Goal: Task Accomplishment & Management: Complete application form

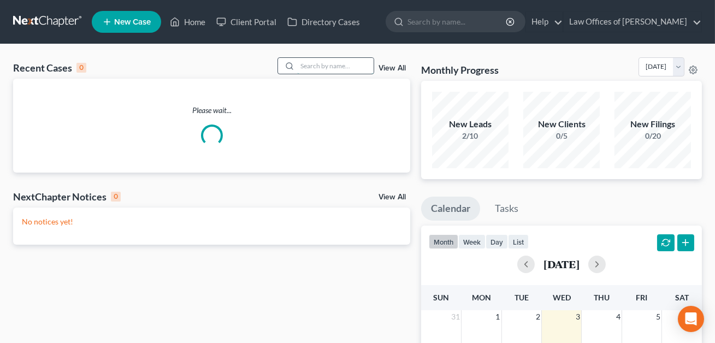
click at [308, 66] on input "search" at bounding box center [335, 66] width 77 height 16
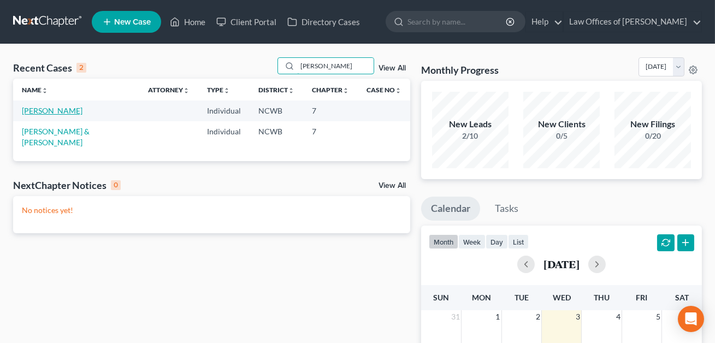
type input "[PERSON_NAME]"
click at [58, 112] on link "[PERSON_NAME]" at bounding box center [52, 110] width 61 height 9
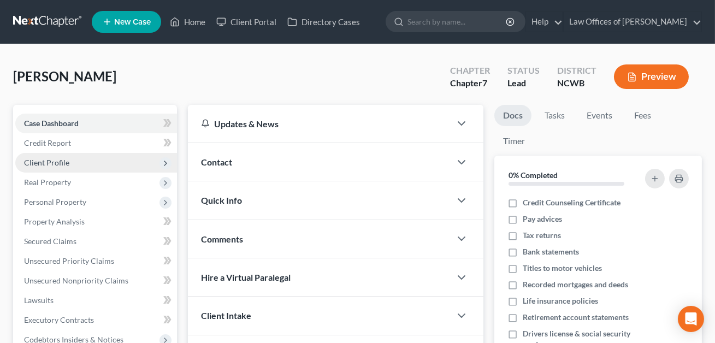
click at [55, 166] on span "Client Profile" at bounding box center [46, 162] width 45 height 9
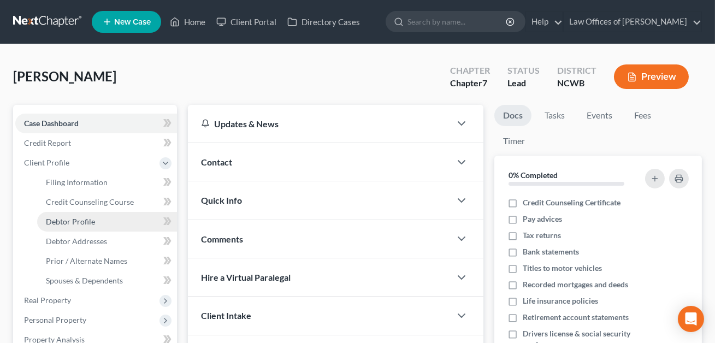
click at [62, 220] on span "Debtor Profile" at bounding box center [70, 221] width 49 height 9
select select "1"
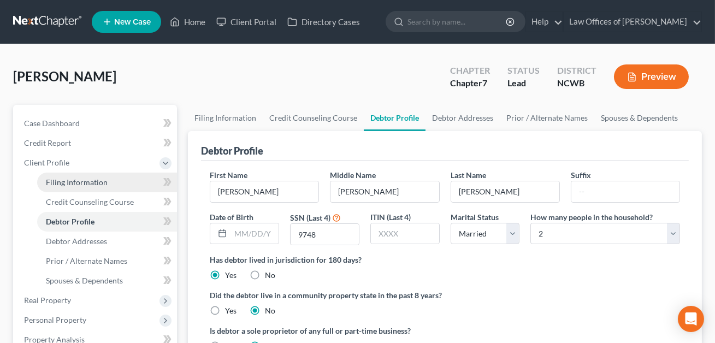
click at [74, 178] on span "Filing Information" at bounding box center [77, 182] width 62 height 9
select select "0"
select select "3"
select select "0"
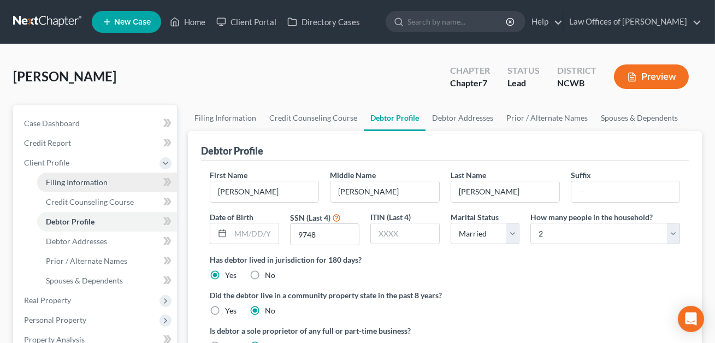
select select "28"
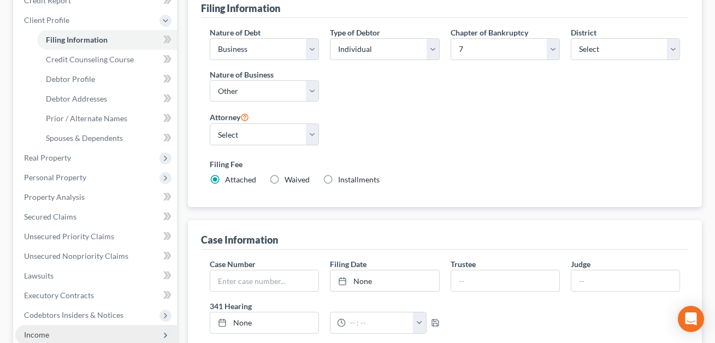
scroll to position [108, 0]
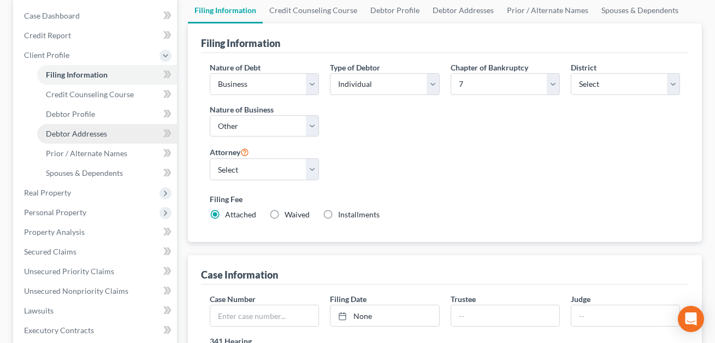
click at [76, 131] on span "Debtor Addresses" at bounding box center [76, 133] width 61 height 9
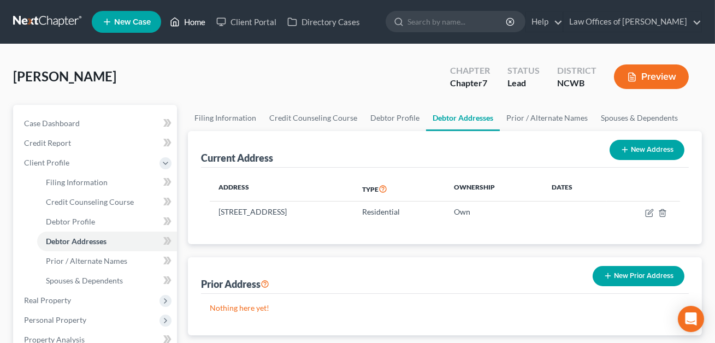
click at [198, 22] on link "Home" at bounding box center [187, 22] width 46 height 20
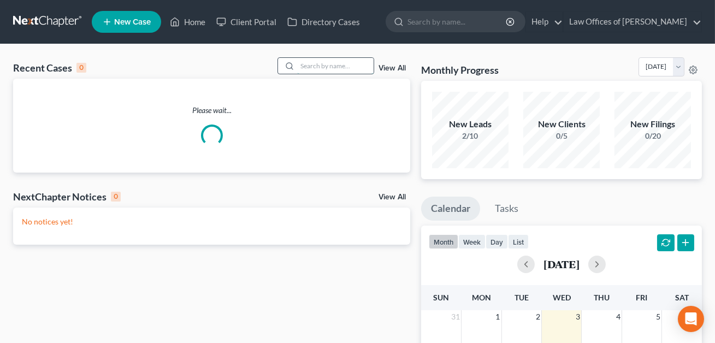
click at [302, 62] on input "search" at bounding box center [335, 66] width 77 height 16
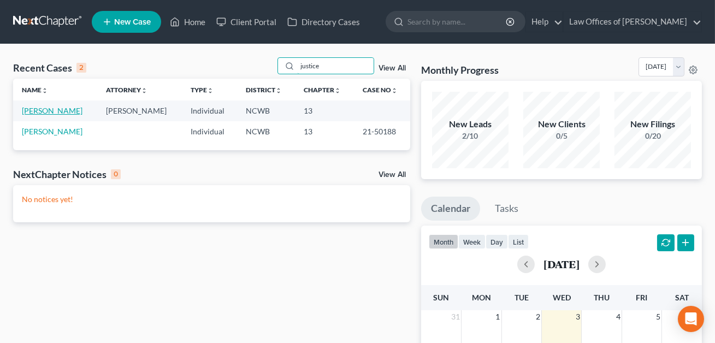
type input "justice"
click at [55, 109] on link "[PERSON_NAME]" at bounding box center [52, 110] width 61 height 9
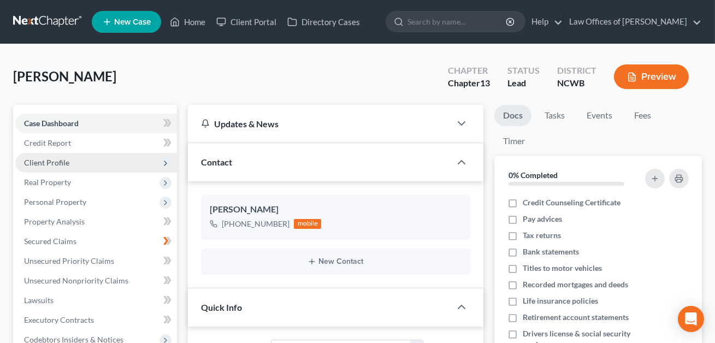
click at [43, 160] on span "Client Profile" at bounding box center [46, 162] width 45 height 9
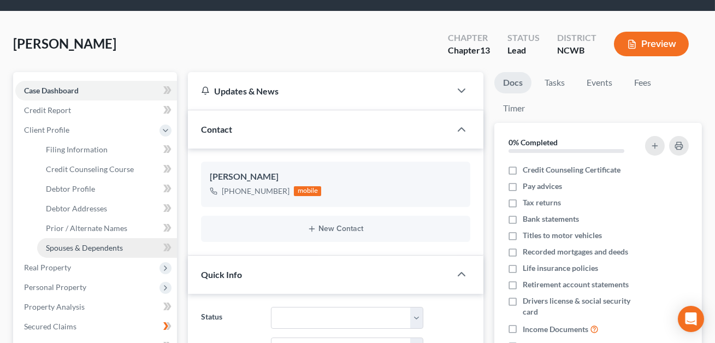
scroll to position [38, 0]
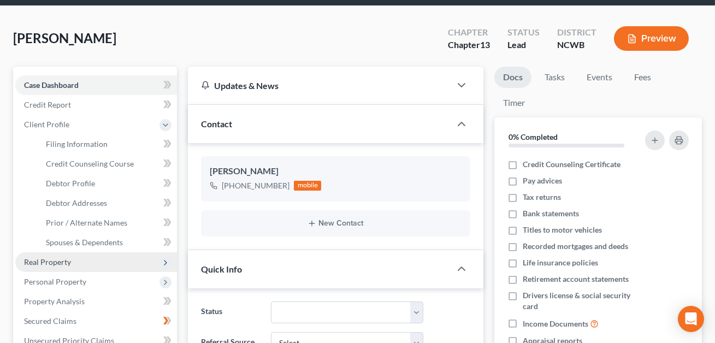
click at [55, 263] on span "Real Property" at bounding box center [47, 261] width 47 height 9
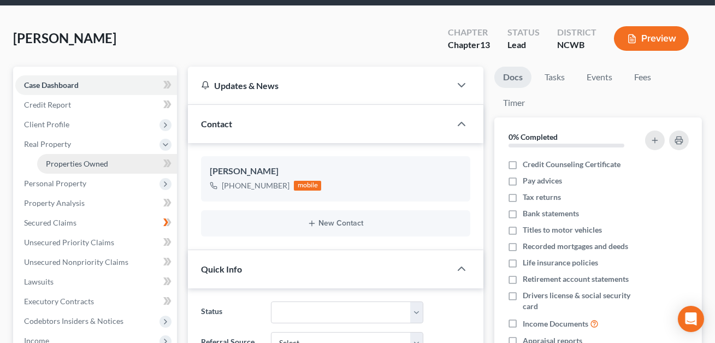
click at [78, 164] on span "Properties Owned" at bounding box center [77, 163] width 62 height 9
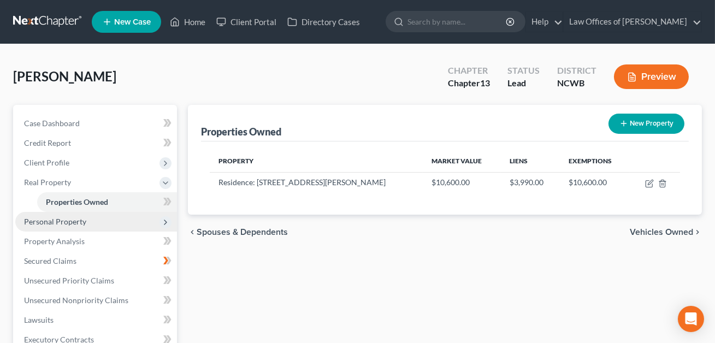
click at [37, 225] on span "Personal Property" at bounding box center [96, 222] width 162 height 20
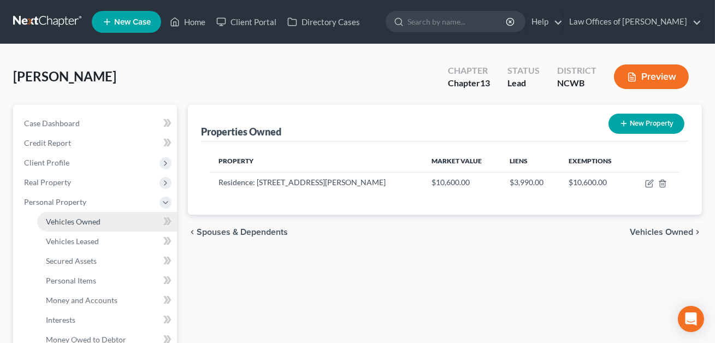
click at [90, 225] on span "Vehicles Owned" at bounding box center [73, 221] width 55 height 9
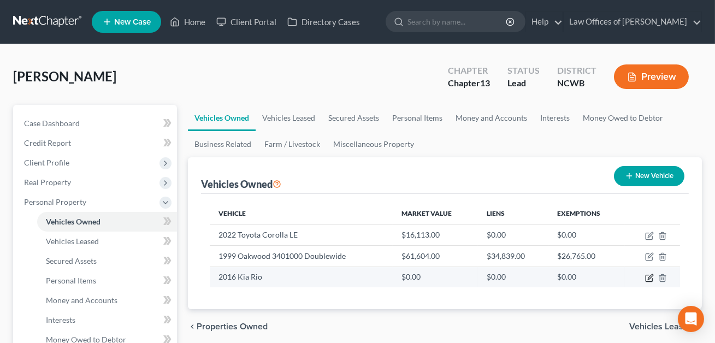
click at [652, 277] on icon "button" at bounding box center [649, 278] width 9 height 9
select select "0"
select select "10"
select select "4"
select select "0"
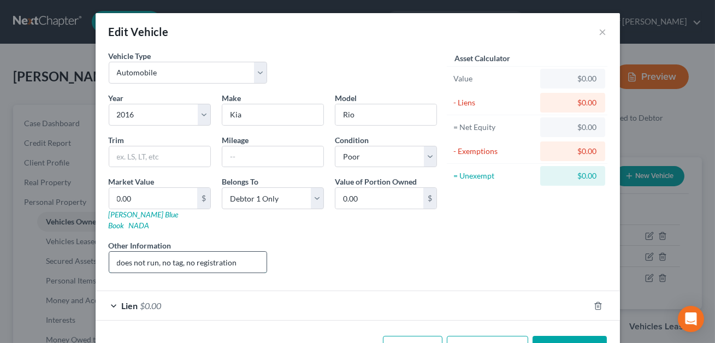
click at [121, 252] on input "does not run, no tag, no registration" at bounding box center [188, 262] width 158 height 21
click at [116, 252] on input "Does not run, no tag, no registration" at bounding box center [188, 262] width 158 height 21
click at [135, 252] on input "VIN# Does not run, no tag, no registration" at bounding box center [188, 262] width 158 height 21
type input "VIN#[US_VEHICLE_IDENTIFICATION_NUMBER]. Does not run, no tag, no registration"
click at [386, 294] on div "Lien $0.00" at bounding box center [343, 305] width 494 height 29
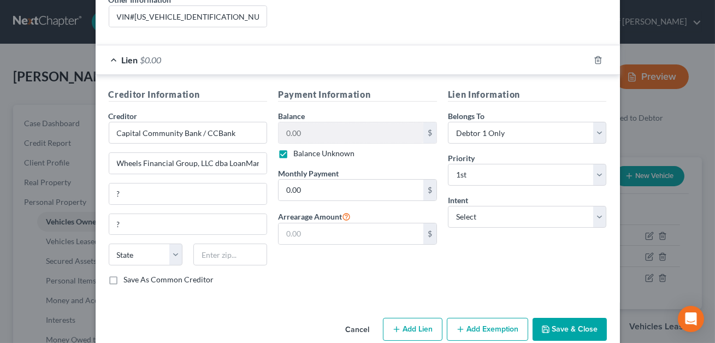
scroll to position [253, 0]
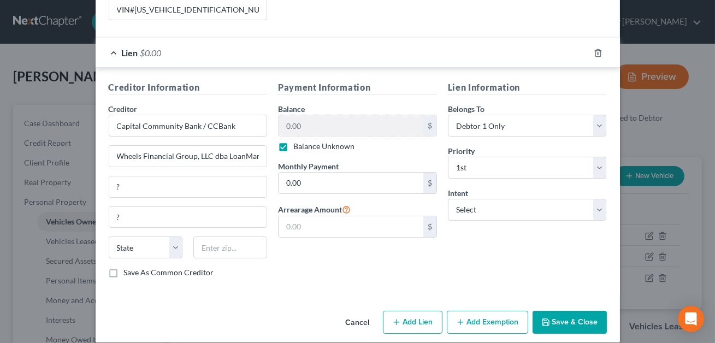
click at [293, 141] on label "Balance Unknown" at bounding box center [323, 146] width 61 height 11
click at [298, 141] on input "Balance Unknown" at bounding box center [301, 144] width 7 height 7
checkbox input "false"
click at [302, 115] on input "0.00" at bounding box center [351, 125] width 145 height 21
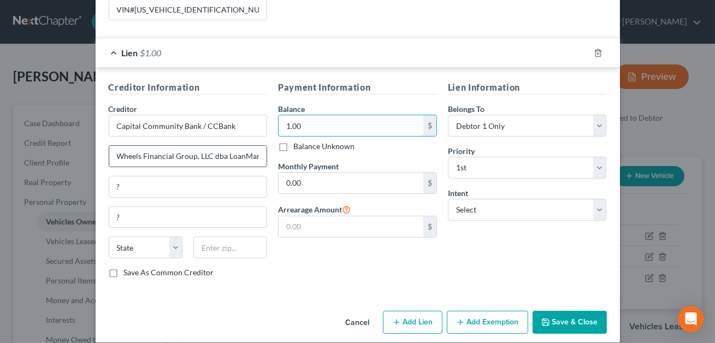
scroll to position [0, 1]
type input "1.00"
click at [569, 311] on button "Save & Close" at bounding box center [570, 322] width 74 height 23
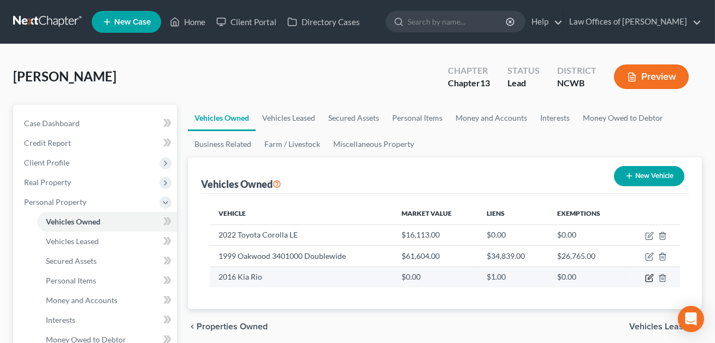
click at [649, 277] on icon "button" at bounding box center [649, 278] width 9 height 9
select select "0"
select select "10"
select select "4"
select select "0"
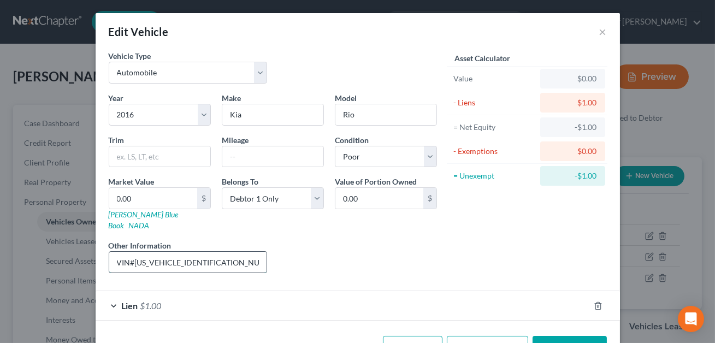
drag, startPoint x: 218, startPoint y: 252, endPoint x: 135, endPoint y: 253, distance: 83.1
click at [135, 253] on input "VIN#[US_VEHICLE_IDENTIFICATION_NUMBER]. Does not run, no tag, no registration" at bounding box center [188, 262] width 158 height 21
click at [138, 216] on link "[PERSON_NAME] Blue Book" at bounding box center [144, 220] width 70 height 20
click at [150, 221] on link "NADA" at bounding box center [139, 225] width 21 height 9
click at [233, 154] on input "text" at bounding box center [272, 156] width 101 height 21
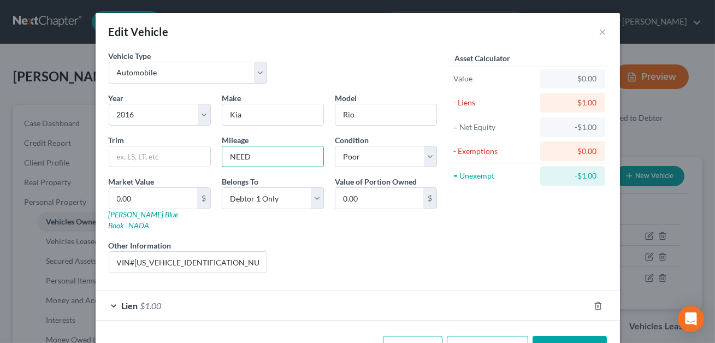
type input "NEED"
click at [577, 336] on button "Save & Close" at bounding box center [570, 347] width 74 height 23
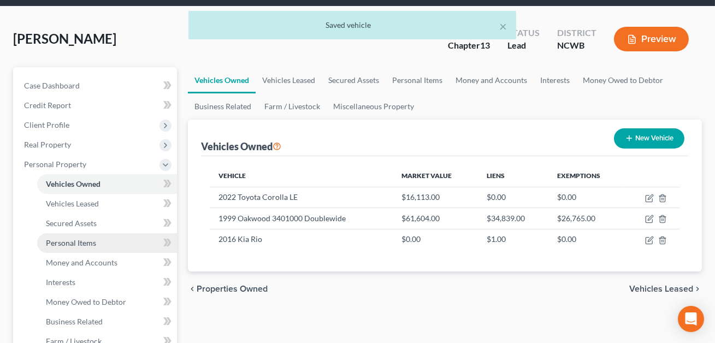
scroll to position [38, 0]
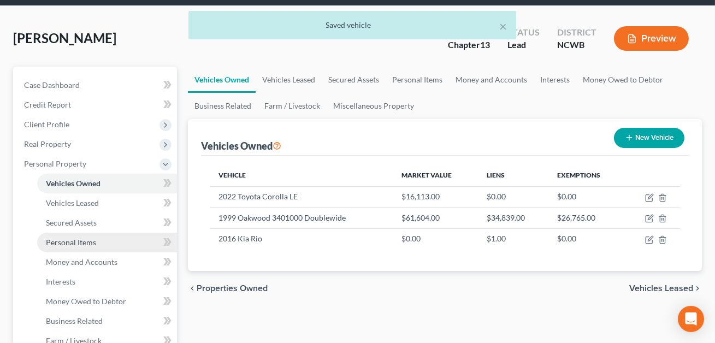
click at [74, 240] on span "Personal Items" at bounding box center [71, 242] width 50 height 9
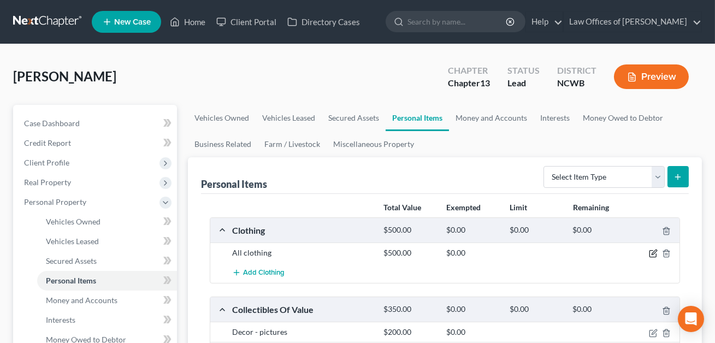
click at [655, 252] on icon "button" at bounding box center [654, 252] width 5 height 5
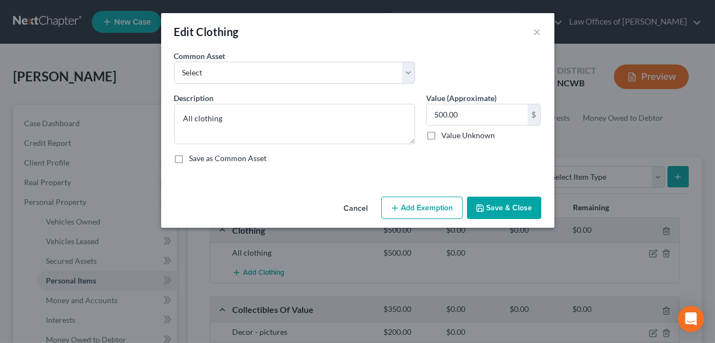
click at [424, 208] on button "Add Exemption" at bounding box center [421, 208] width 81 height 23
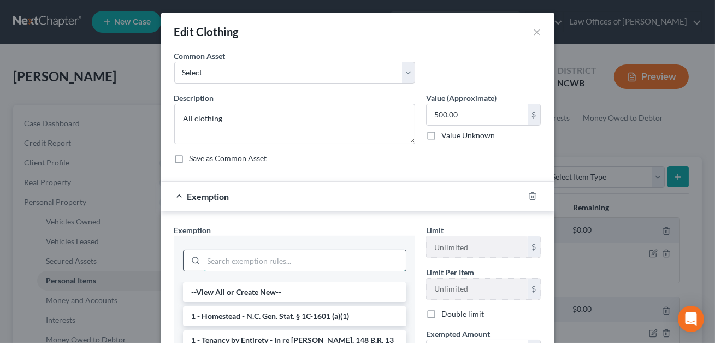
click at [238, 258] on input "search" at bounding box center [305, 260] width 202 height 21
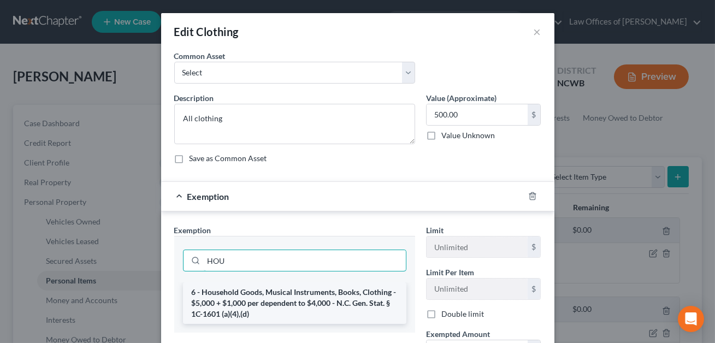
type input "HOU"
click at [245, 299] on li "6 - Household Goods, Musical Instruments, Books, Clothing - $5,000 + $1,000 per…" at bounding box center [295, 304] width 224 height 42
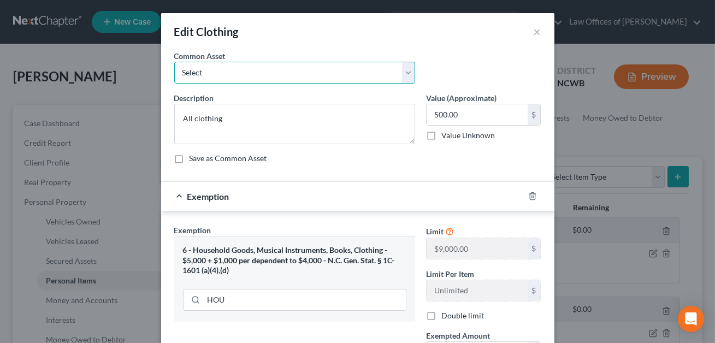
click at [266, 72] on select "Select All clothing All clothing and personal effects" at bounding box center [294, 73] width 241 height 22
select select "1"
type textarea "All clothing and personal effects"
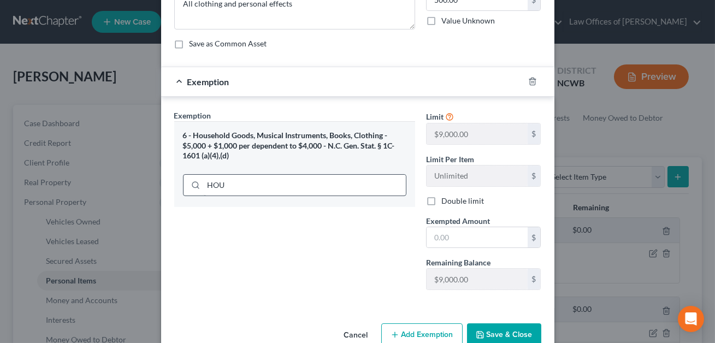
scroll to position [139, 0]
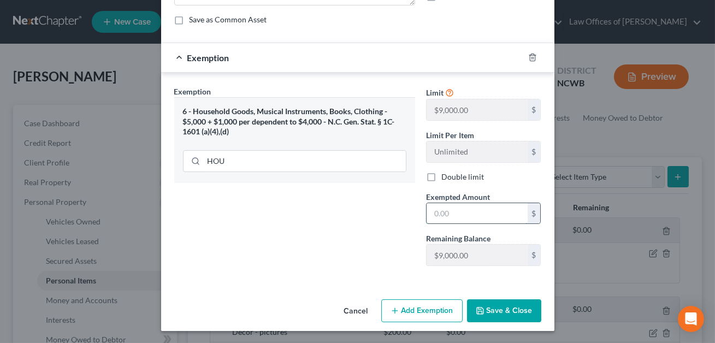
click at [443, 215] on input "text" at bounding box center [477, 213] width 101 height 21
type input "500.00"
click at [501, 304] on button "Save & Close" at bounding box center [504, 310] width 74 height 23
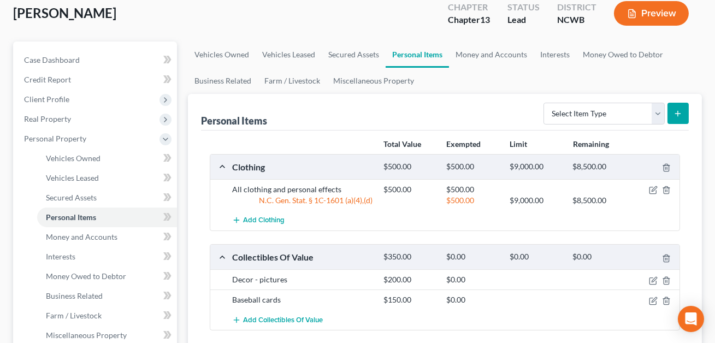
scroll to position [153, 0]
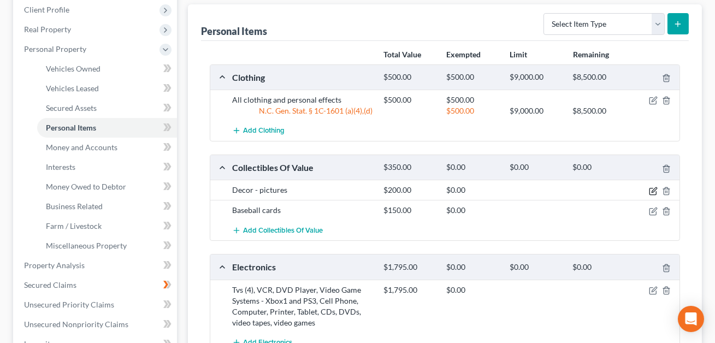
click at [652, 189] on icon "button" at bounding box center [654, 189] width 5 height 5
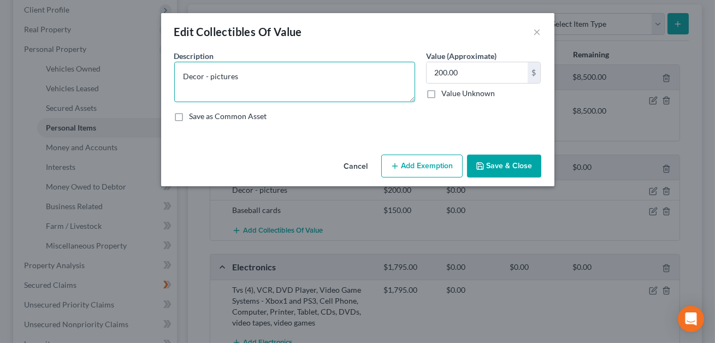
click at [269, 74] on textarea "Decor - pictures" at bounding box center [294, 82] width 241 height 40
type textarea "Decor - pictures. DETAILS"
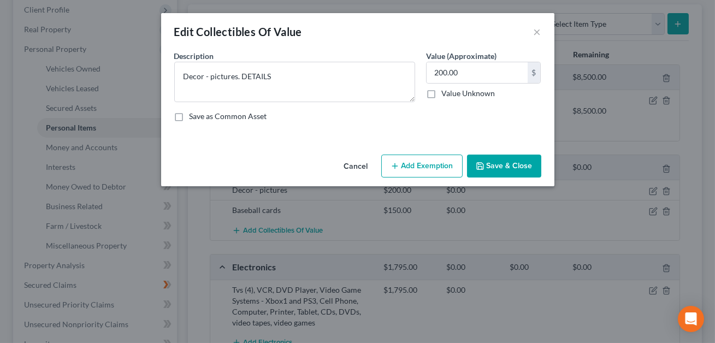
click at [420, 166] on button "Add Exemption" at bounding box center [421, 166] width 81 height 23
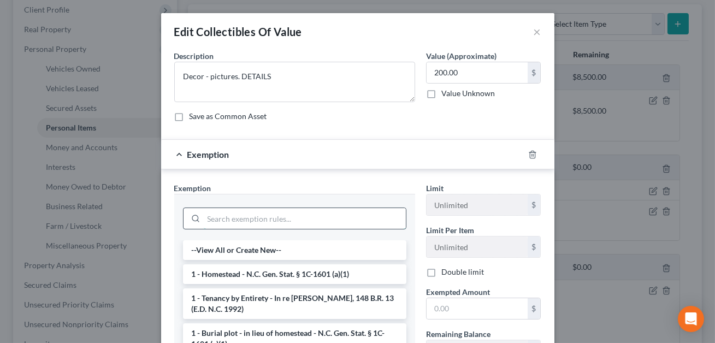
click at [247, 220] on input "search" at bounding box center [305, 218] width 202 height 21
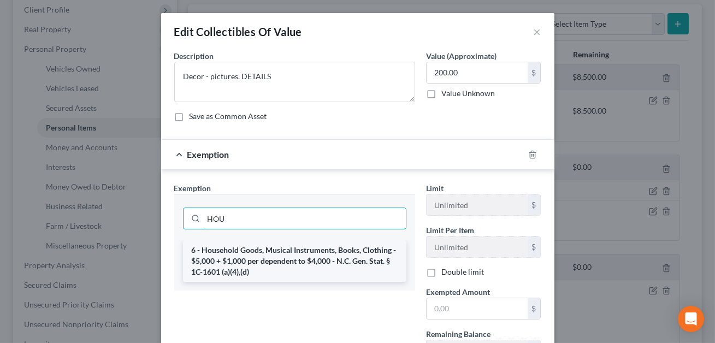
type input "HOU"
click at [240, 256] on li "6 - Household Goods, Musical Instruments, Books, Clothing - $5,000 + $1,000 per…" at bounding box center [295, 261] width 224 height 42
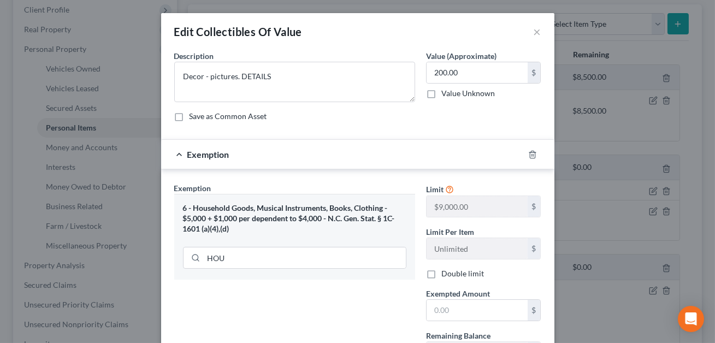
scroll to position [97, 0]
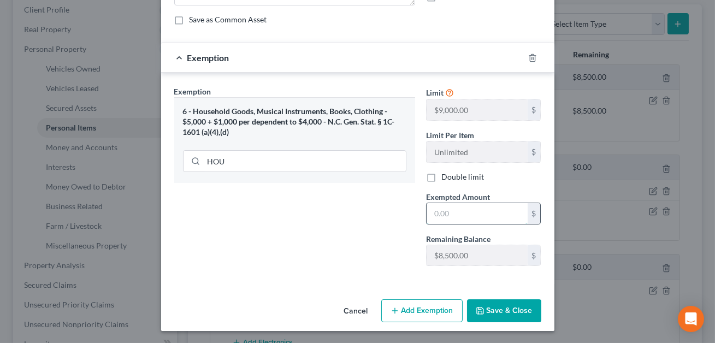
click at [441, 208] on input "text" at bounding box center [477, 213] width 101 height 21
type input "200.00"
click at [490, 305] on button "Save & Close" at bounding box center [504, 310] width 74 height 23
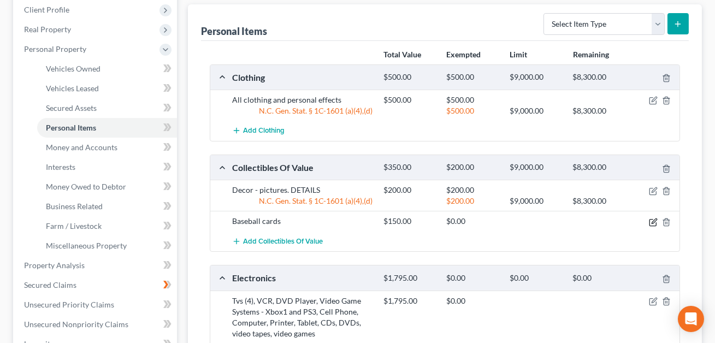
click at [654, 221] on icon "button" at bounding box center [654, 221] width 5 height 5
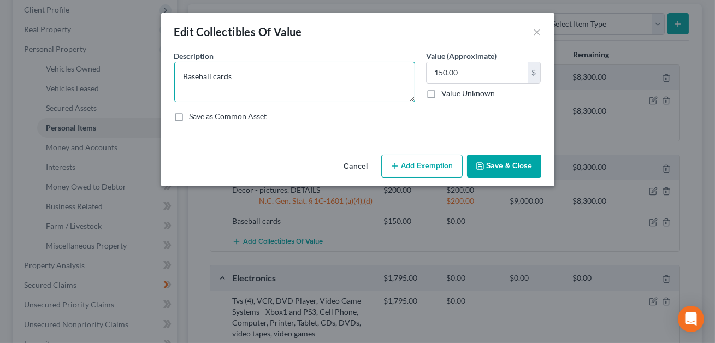
click at [265, 75] on textarea "Baseball cards" at bounding box center [294, 82] width 241 height 40
type textarea "Baseball cards. DETAILS"
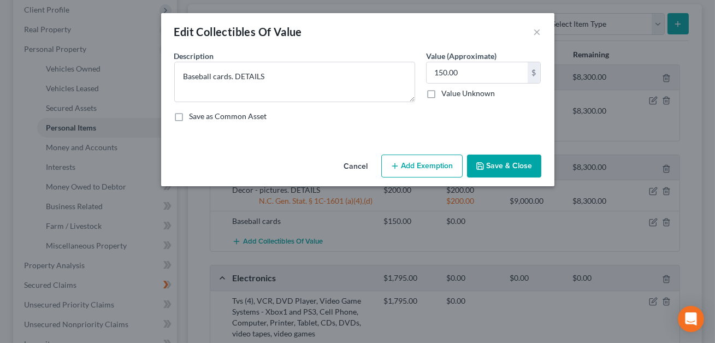
click at [405, 163] on button "Add Exemption" at bounding box center [421, 166] width 81 height 23
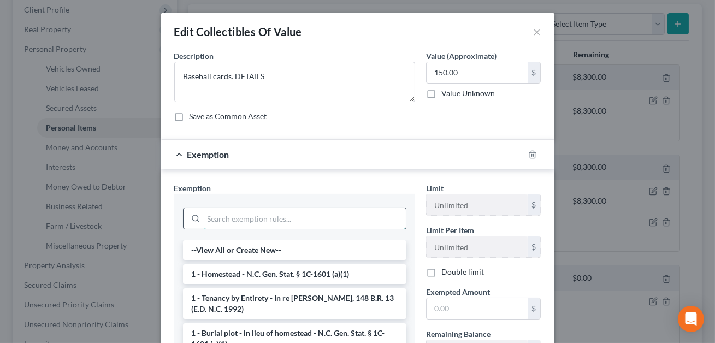
click at [318, 219] on input "search" at bounding box center [305, 218] width 202 height 21
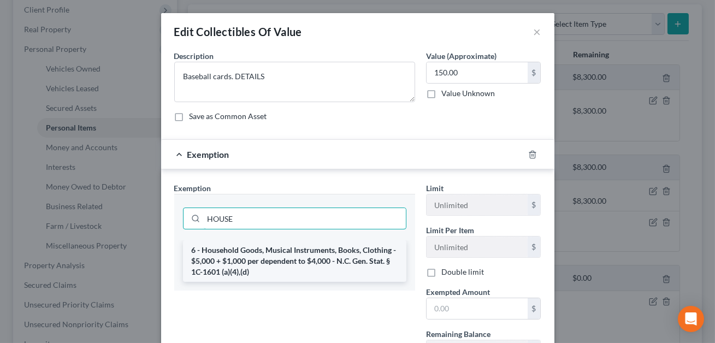
type input "HOUSE"
click at [305, 261] on li "6 - Household Goods, Musical Instruments, Books, Clothing - $5,000 + $1,000 per…" at bounding box center [295, 261] width 224 height 42
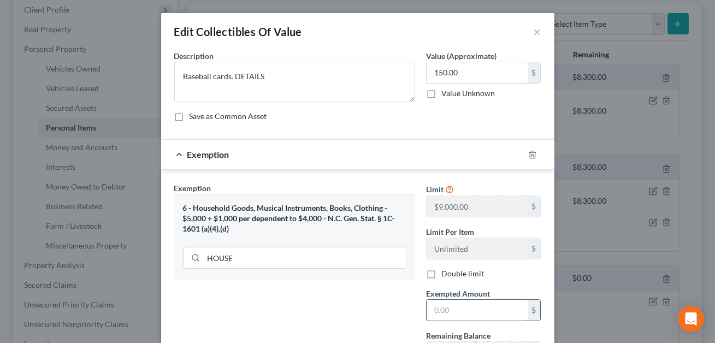
click at [437, 311] on input "text" at bounding box center [477, 310] width 101 height 21
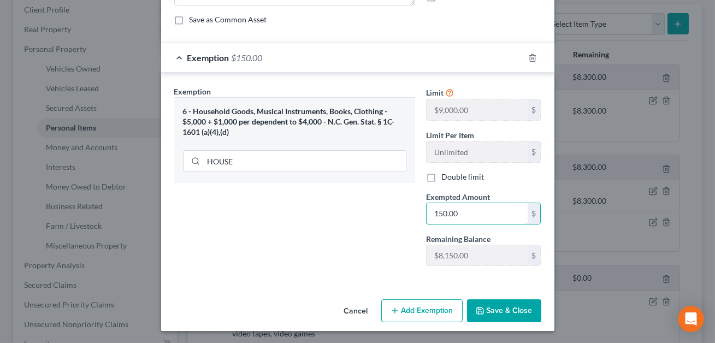
type input "150.00"
click at [490, 306] on button "Save & Close" at bounding box center [504, 310] width 74 height 23
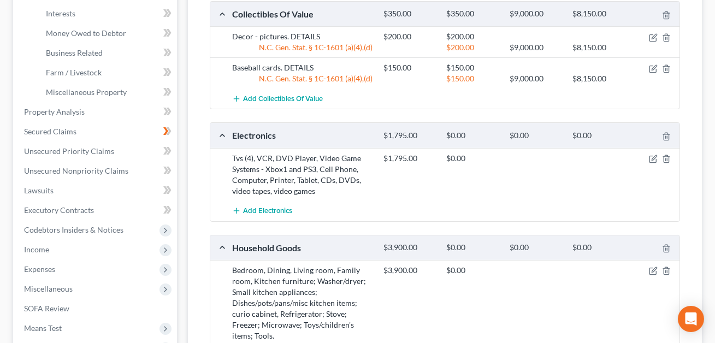
scroll to position [346, 0]
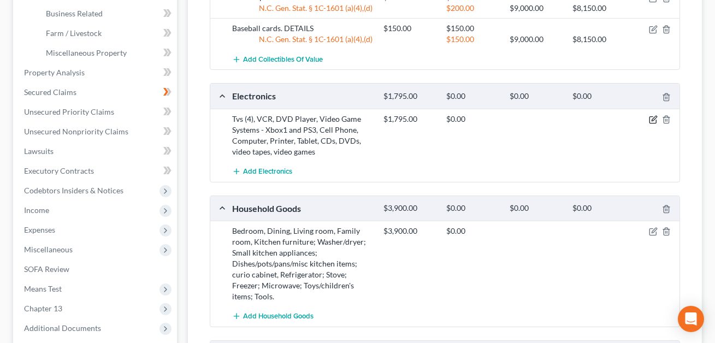
click at [652, 118] on icon "button" at bounding box center [654, 118] width 5 height 5
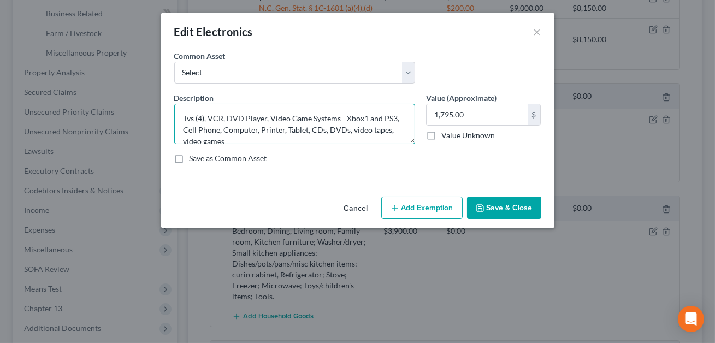
click at [191, 119] on textarea "Tvs (4), VCR, DVD Player, Video Game Systems - Xbox1 and PS3, Cell Phone, Compu…" at bounding box center [294, 124] width 241 height 40
type textarea "TVs (4), VCR, DVD Player, Video Game Systems - Xbox1 and PS3, Cell Phone, Compu…"
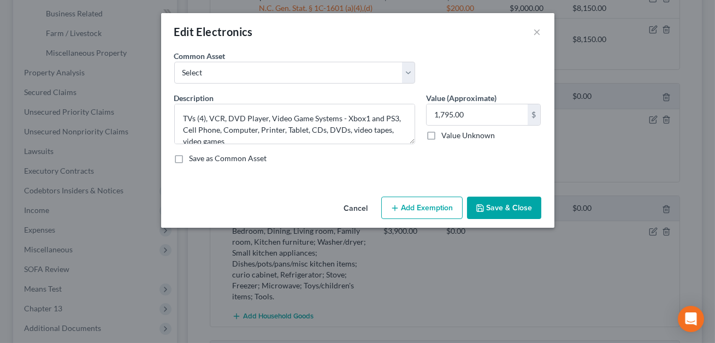
click at [419, 204] on button "Add Exemption" at bounding box center [421, 208] width 81 height 23
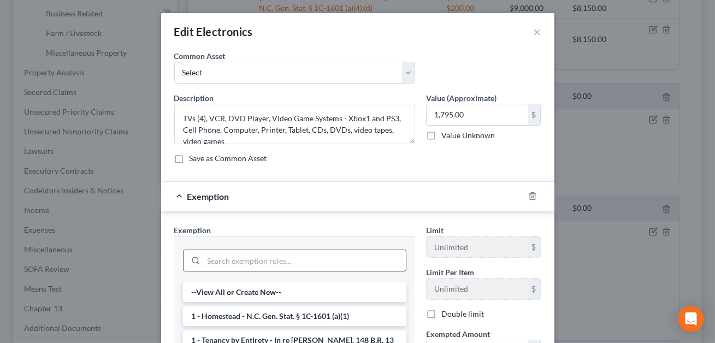
click at [296, 254] on input "search" at bounding box center [305, 260] width 202 height 21
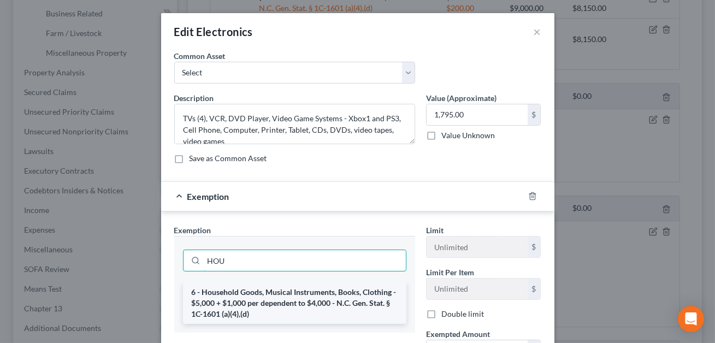
type input "HOU"
click at [284, 301] on li "6 - Household Goods, Musical Instruments, Books, Clothing - $5,000 + $1,000 per…" at bounding box center [295, 304] width 224 height 42
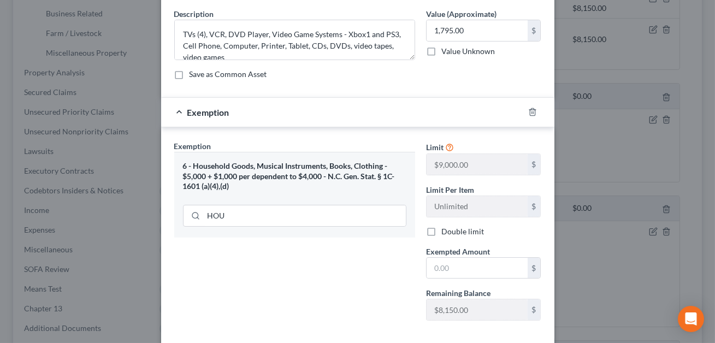
scroll to position [118, 0]
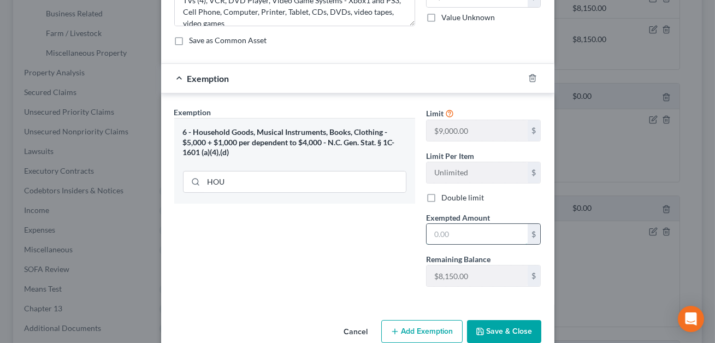
click at [436, 234] on input "text" at bounding box center [477, 234] width 101 height 21
type input "1,795.00"
click at [497, 328] on button "Save & Close" at bounding box center [504, 331] width 74 height 23
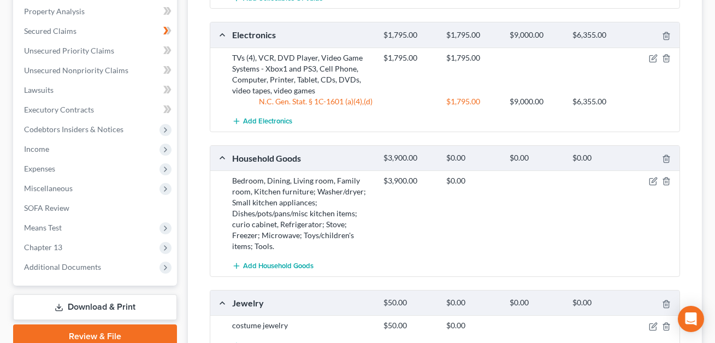
scroll to position [451, 0]
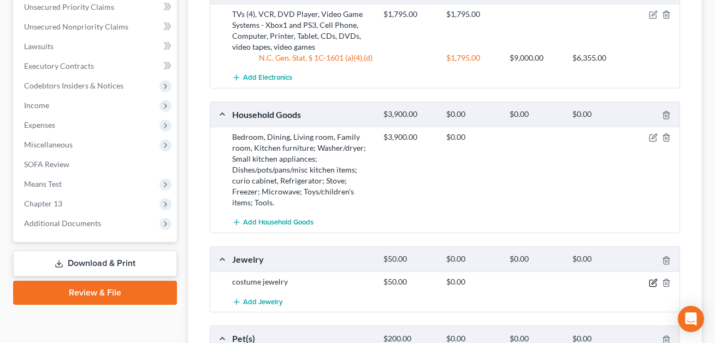
click at [653, 280] on icon "button" at bounding box center [654, 281] width 5 height 5
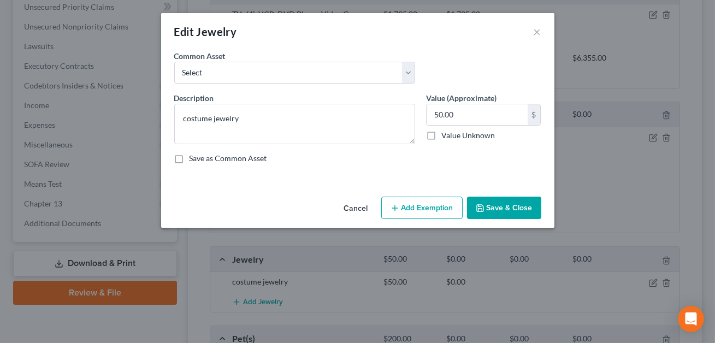
click at [417, 204] on button "Add Exemption" at bounding box center [421, 208] width 81 height 23
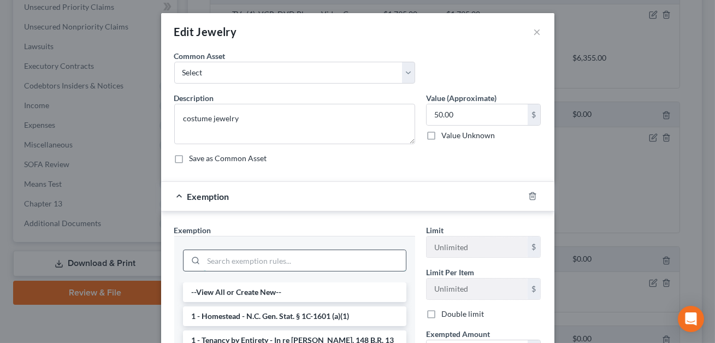
click at [280, 261] on input "search" at bounding box center [305, 260] width 202 height 21
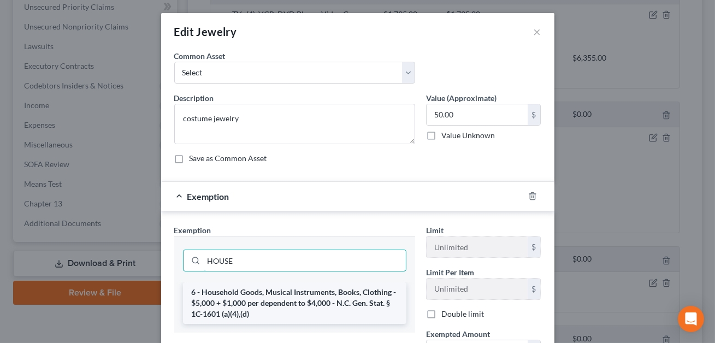
type input "HOUSE"
click at [297, 299] on li "6 - Household Goods, Musical Instruments, Books, Clothing - $5,000 + $1,000 per…" at bounding box center [295, 304] width 224 height 42
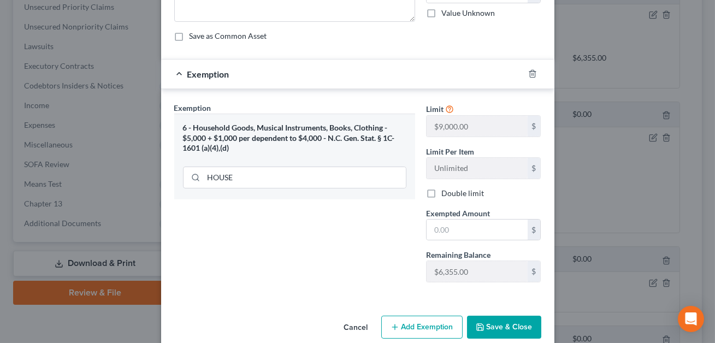
scroll to position [139, 0]
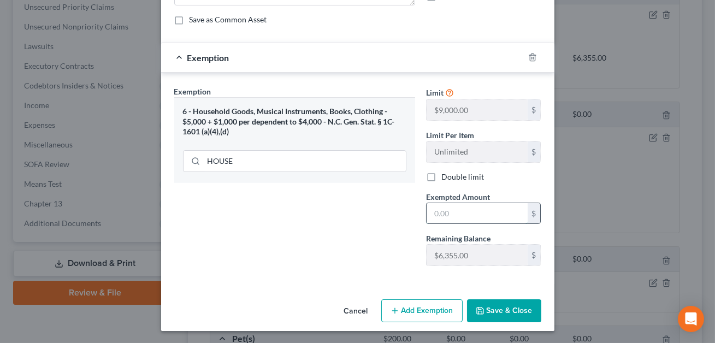
click at [442, 215] on input "text" at bounding box center [477, 213] width 101 height 21
type input "50.00"
click at [500, 310] on button "Save & Close" at bounding box center [504, 310] width 74 height 23
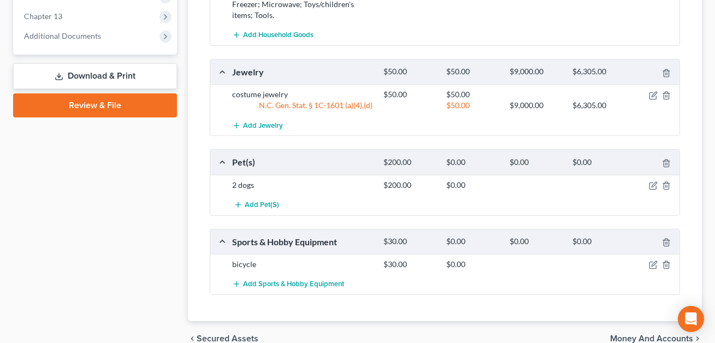
scroll to position [641, 0]
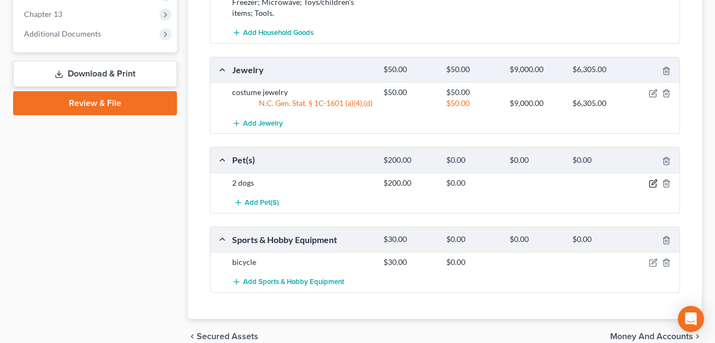
click at [654, 180] on icon "button" at bounding box center [654, 182] width 5 height 5
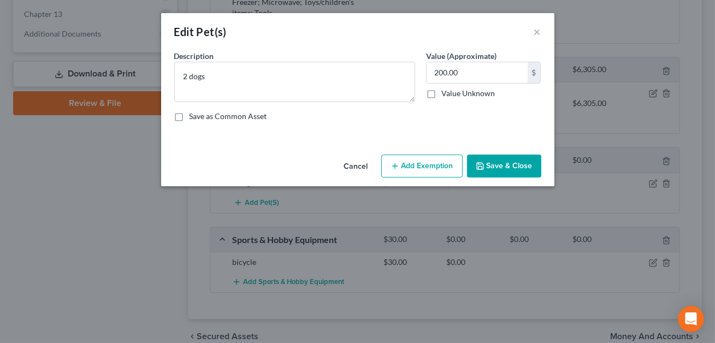
click at [406, 162] on button "Add Exemption" at bounding box center [421, 166] width 81 height 23
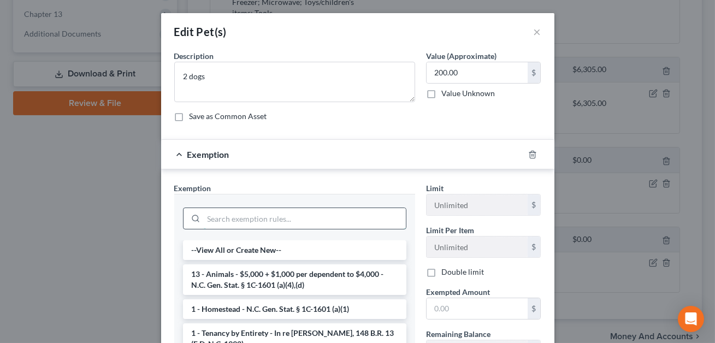
click at [269, 210] on input "search" at bounding box center [305, 218] width 202 height 21
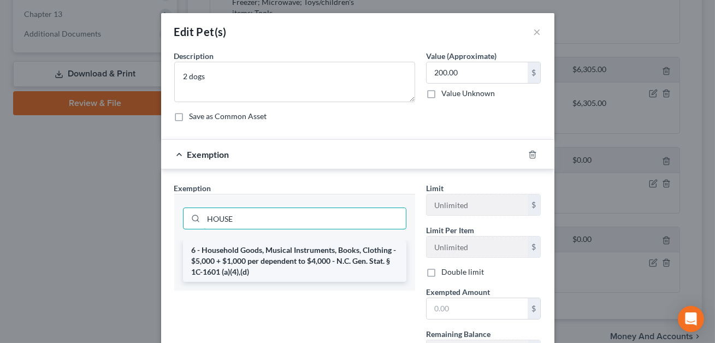
type input "HOUSE"
click at [255, 253] on li "6 - Household Goods, Musical Instruments, Books, Clothing - $5,000 + $1,000 per…" at bounding box center [295, 261] width 224 height 42
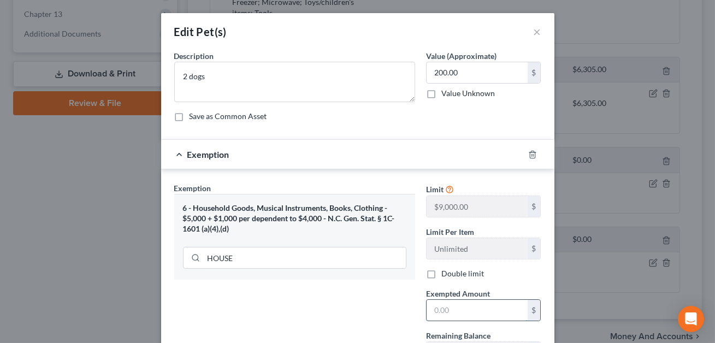
click at [439, 307] on input "text" at bounding box center [477, 310] width 101 height 21
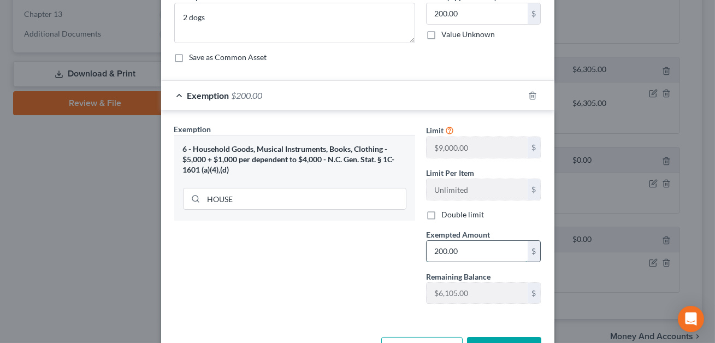
scroll to position [97, 0]
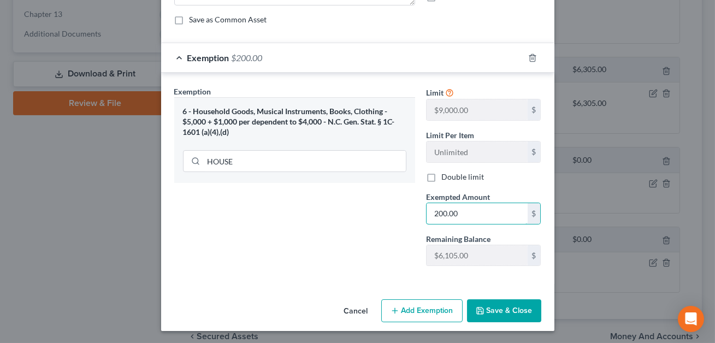
type input "200.00"
click at [506, 307] on button "Save & Close" at bounding box center [504, 310] width 74 height 23
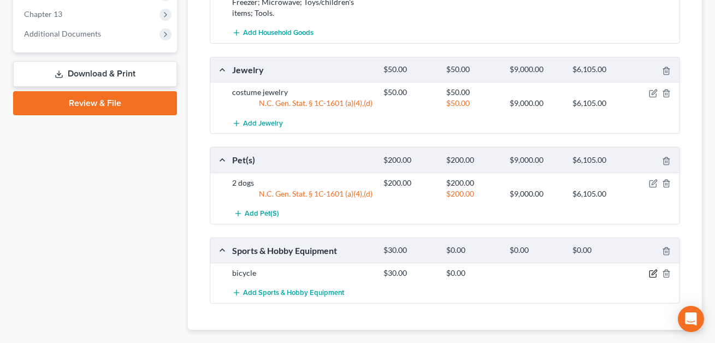
click at [653, 272] on icon "button" at bounding box center [653, 273] width 9 height 9
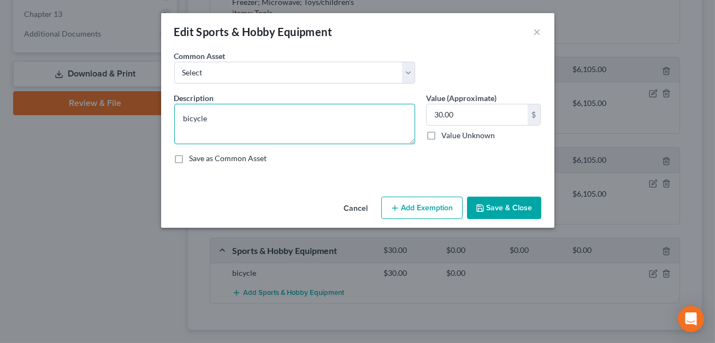
click at [186, 117] on textarea "bicycle" at bounding box center [294, 124] width 241 height 40
type textarea "Bicycle"
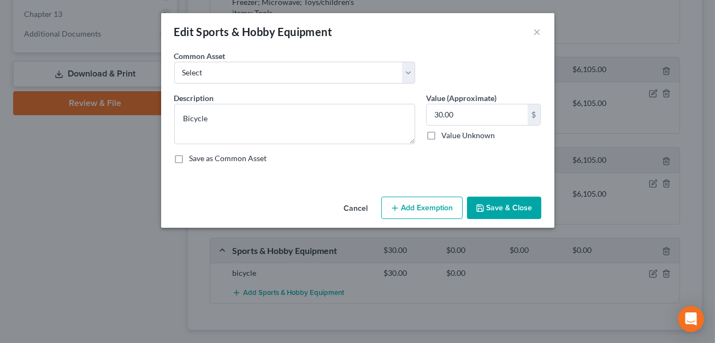
click at [409, 209] on button "Add Exemption" at bounding box center [421, 208] width 81 height 23
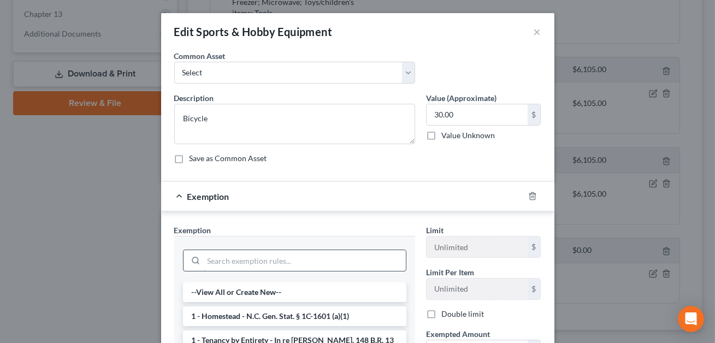
click at [274, 261] on input "search" at bounding box center [305, 260] width 202 height 21
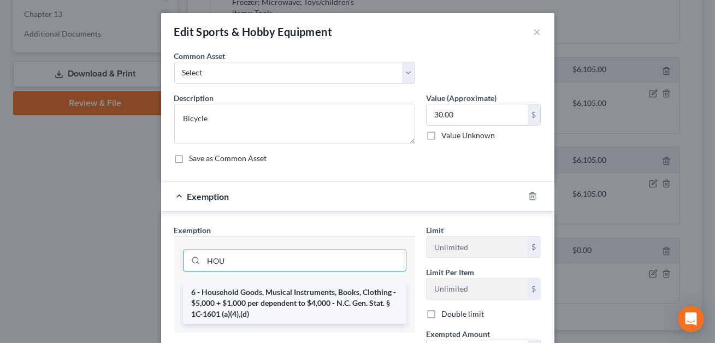
type input "HOU"
click at [268, 293] on li "6 - Household Goods, Musical Instruments, Books, Clothing - $5,000 + $1,000 per…" at bounding box center [295, 304] width 224 height 42
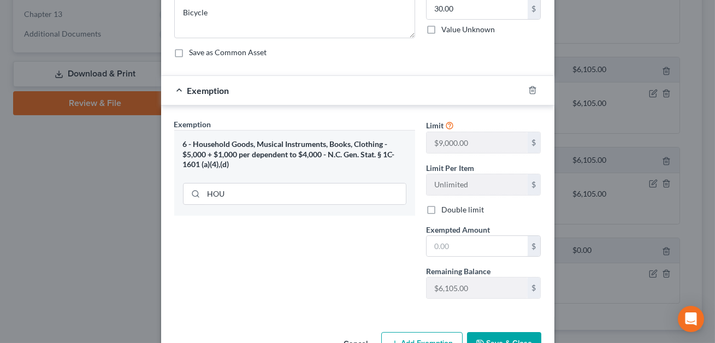
scroll to position [124, 0]
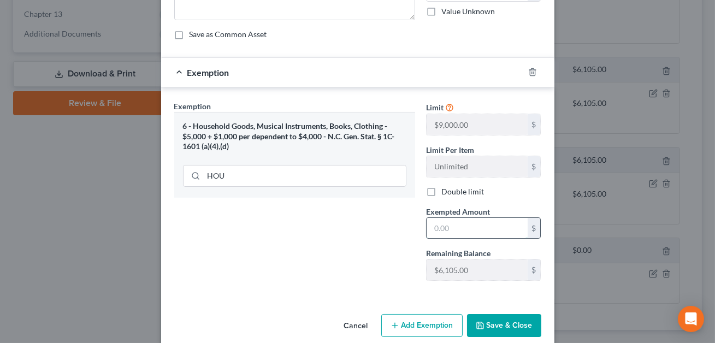
click at [433, 230] on input "text" at bounding box center [477, 228] width 101 height 21
type input "30.00"
click at [502, 326] on button "Save & Close" at bounding box center [504, 325] width 74 height 23
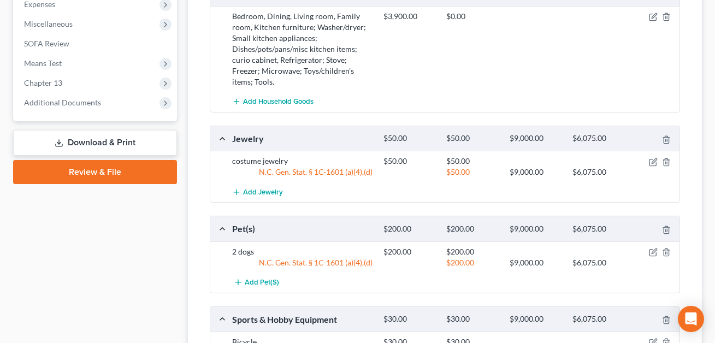
scroll to position [566, 0]
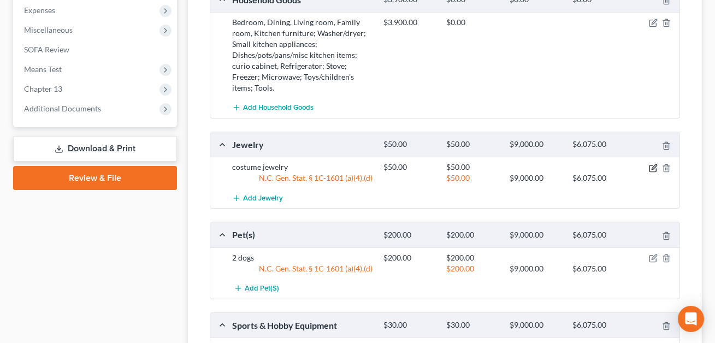
click at [654, 167] on icon "button" at bounding box center [654, 166] width 5 height 5
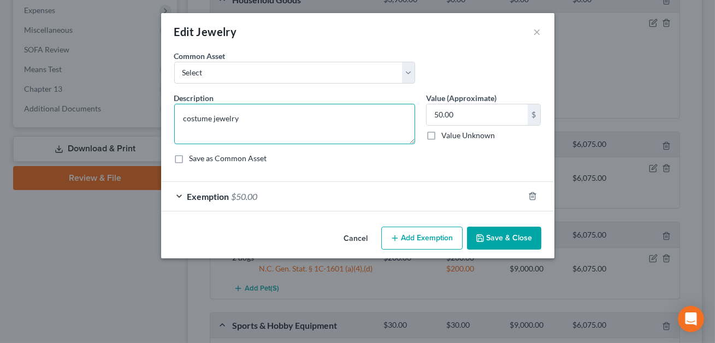
click at [189, 116] on textarea "costume jewelry" at bounding box center [294, 124] width 241 height 40
click at [187, 117] on textarea "costume jewelry" at bounding box center [294, 124] width 241 height 40
type textarea "Costume jewelry"
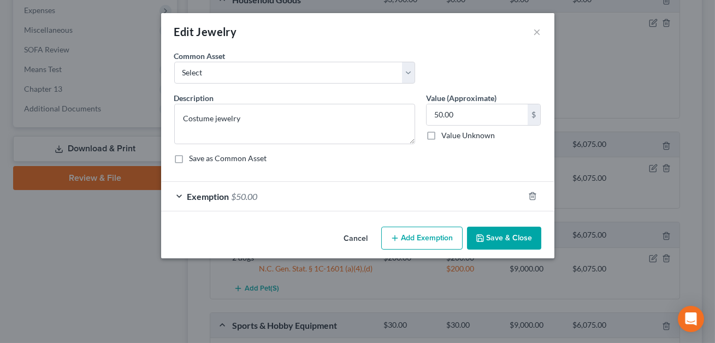
click at [504, 237] on button "Save & Close" at bounding box center [504, 238] width 74 height 23
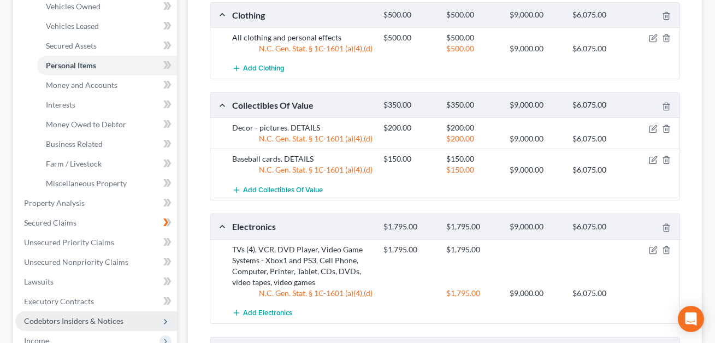
scroll to position [212, 0]
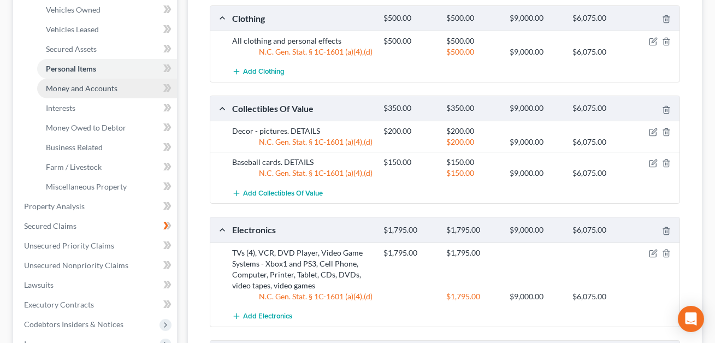
click at [96, 85] on span "Money and Accounts" at bounding box center [82, 88] width 72 height 9
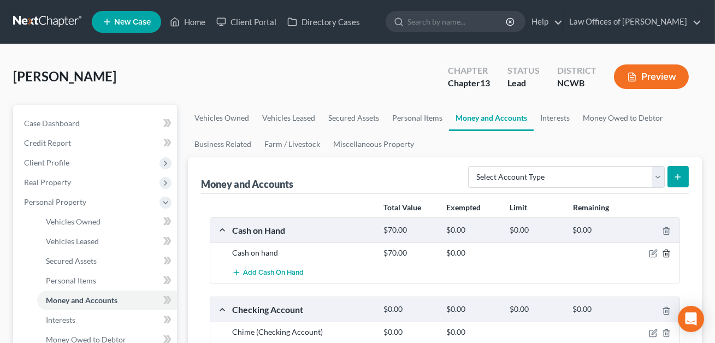
click at [668, 253] on icon "button" at bounding box center [666, 253] width 9 height 9
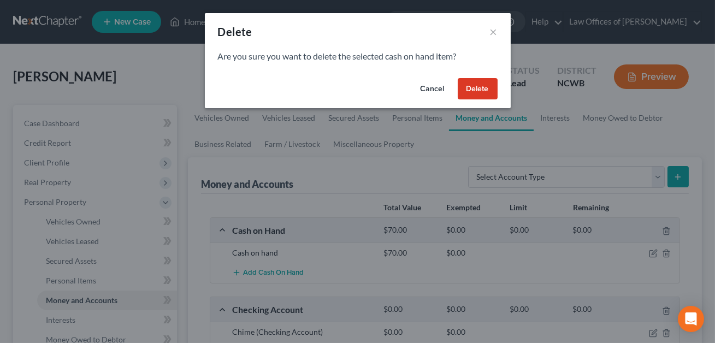
click at [481, 91] on button "Delete" at bounding box center [478, 89] width 40 height 22
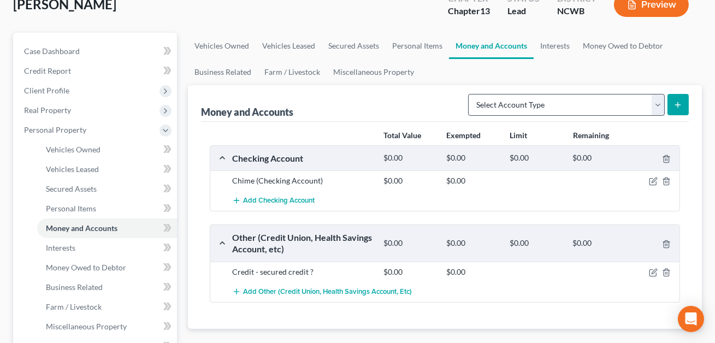
scroll to position [119, 0]
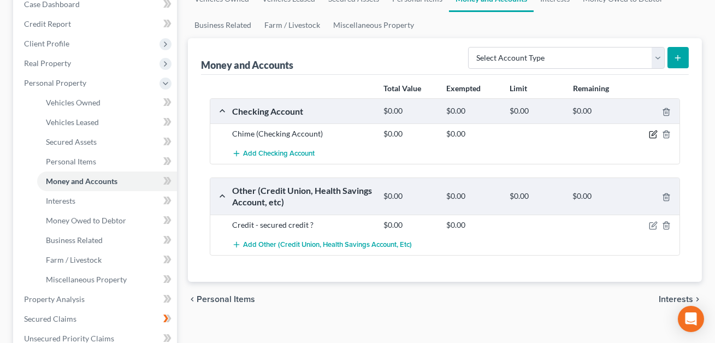
click at [654, 136] on icon "button" at bounding box center [653, 134] width 9 height 9
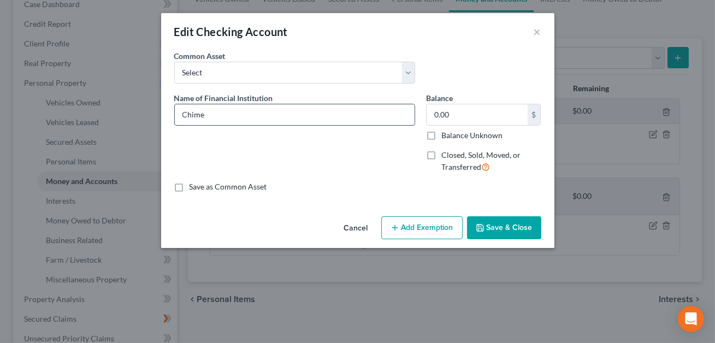
click at [290, 115] on input "Chime" at bounding box center [295, 114] width 240 height 21
type input "Chime ckg"
click at [444, 121] on input "0.00" at bounding box center [477, 114] width 101 height 21
type input "3.51"
click at [428, 226] on button "Add Exemption" at bounding box center [421, 227] width 81 height 23
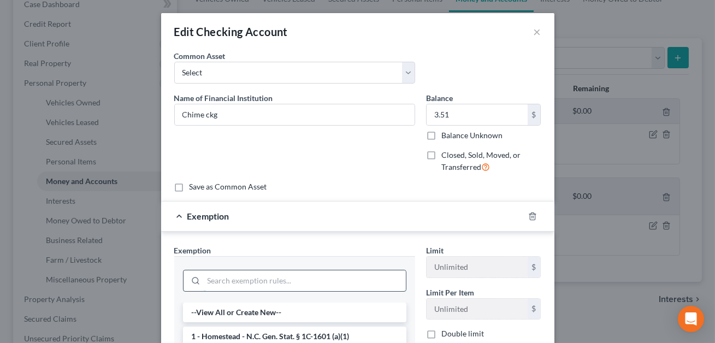
click at [297, 277] on input "search" at bounding box center [305, 281] width 202 height 21
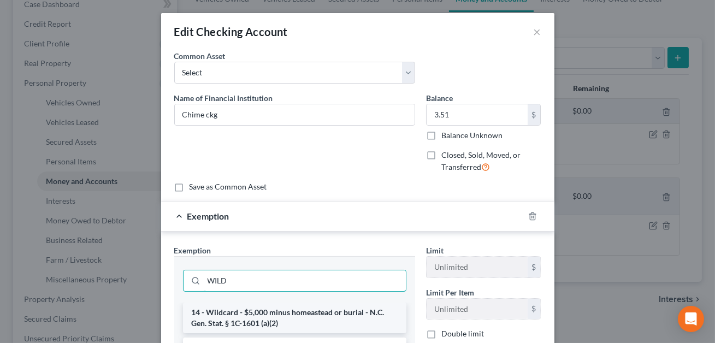
type input "WILD"
click at [288, 313] on li "14 - Wildcard - $5,000 minus homeastead or burial - N.C. Gen. Stat. § 1C-1601 (…" at bounding box center [295, 318] width 224 height 31
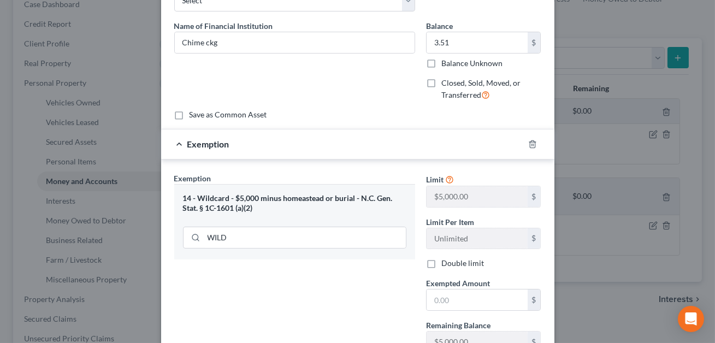
scroll to position [105, 0]
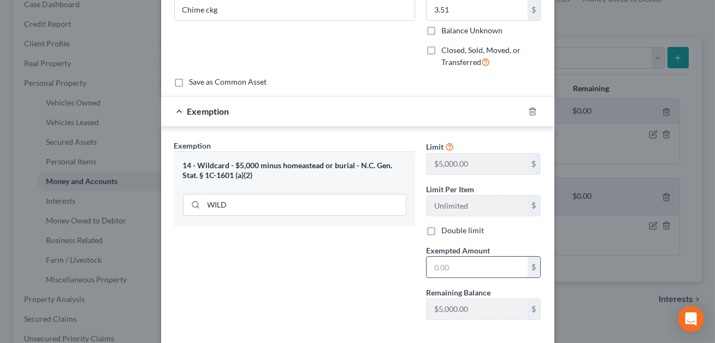
click at [434, 272] on input "text" at bounding box center [477, 267] width 101 height 21
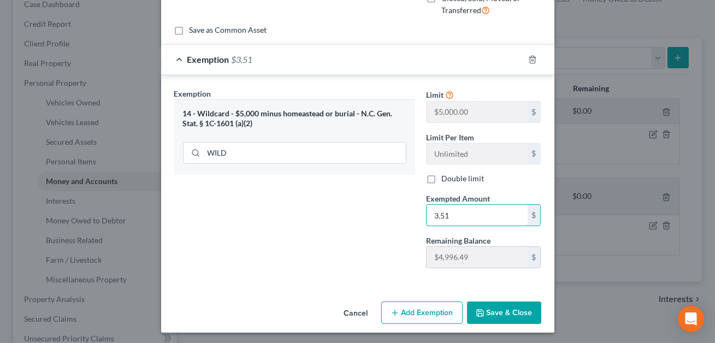
scroll to position [158, 0]
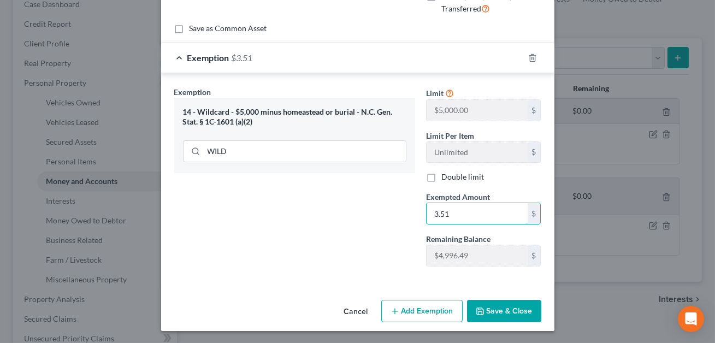
type input "3.51"
click at [497, 304] on button "Save & Close" at bounding box center [504, 311] width 74 height 23
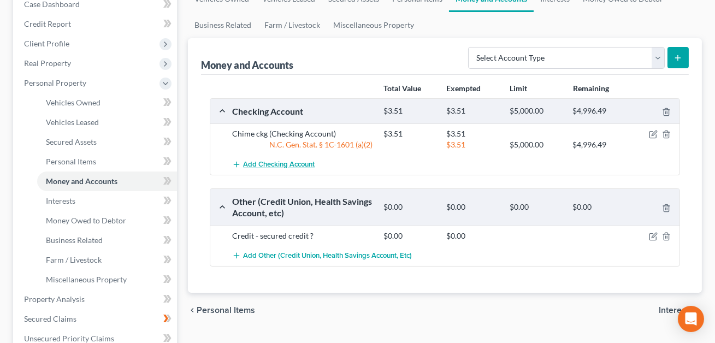
click at [294, 164] on span "Add Checking Account" at bounding box center [279, 165] width 72 height 9
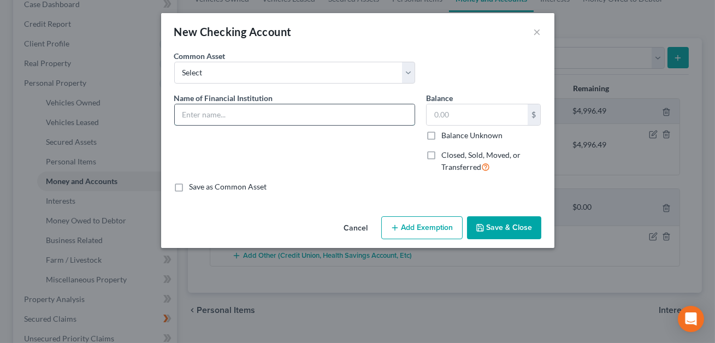
click at [211, 110] on input "text" at bounding box center [295, 114] width 240 height 21
type input "C"
type input "Chime Credit Builder Acct."
click at [431, 115] on input "text" at bounding box center [477, 114] width 101 height 21
type input "4.21"
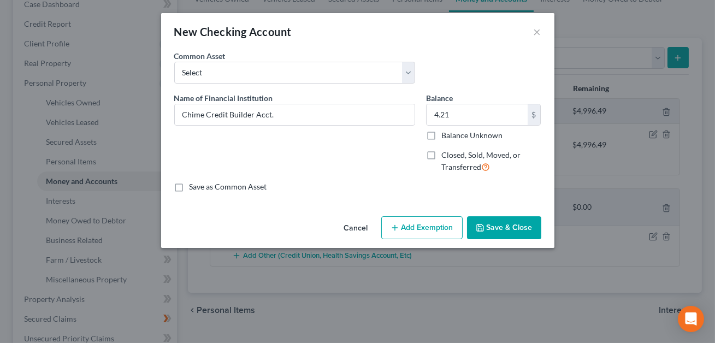
click at [424, 222] on button "Add Exemption" at bounding box center [421, 227] width 81 height 23
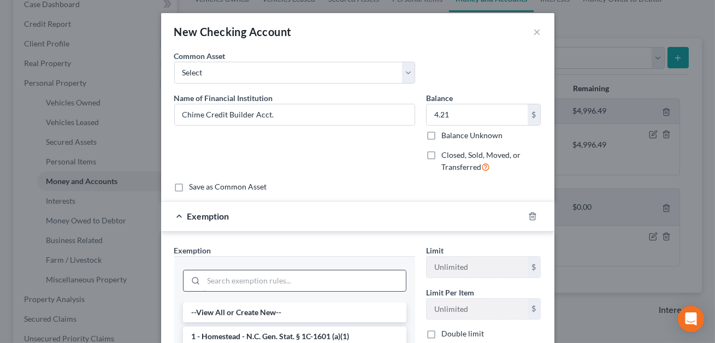
click at [316, 281] on input "search" at bounding box center [305, 281] width 202 height 21
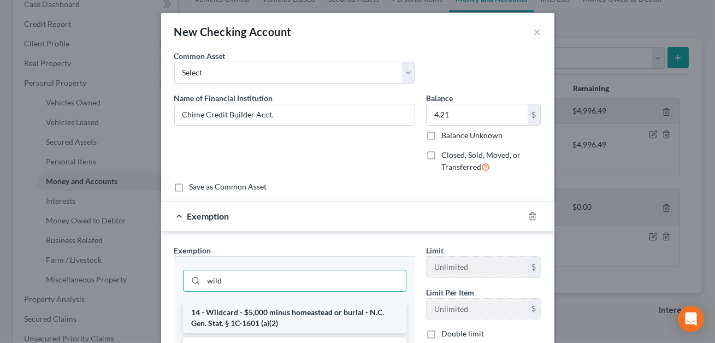
type input "wild"
click at [308, 316] on li "14 - Wildcard - $5,000 minus homeastead or burial - N.C. Gen. Stat. § 1C-1601 (…" at bounding box center [295, 318] width 224 height 31
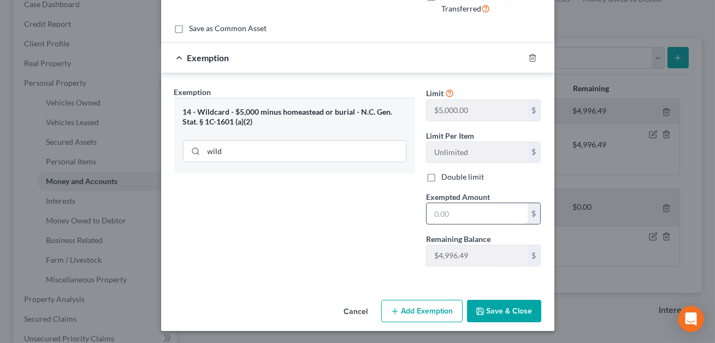
click at [446, 216] on input "text" at bounding box center [477, 213] width 101 height 21
type input "4.21"
click at [507, 308] on button "Save & Close" at bounding box center [504, 311] width 74 height 23
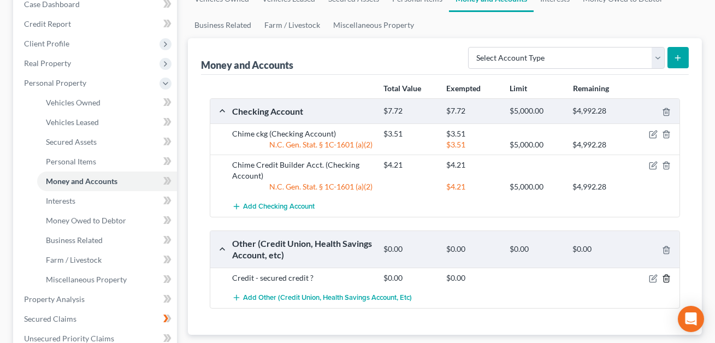
click at [668, 280] on icon "button" at bounding box center [666, 278] width 9 height 9
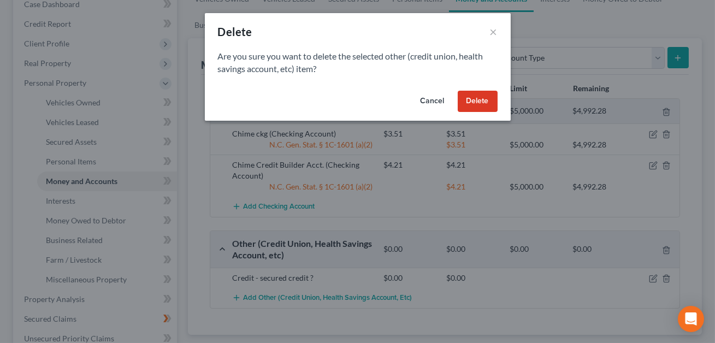
click at [484, 105] on button "Delete" at bounding box center [478, 102] width 40 height 22
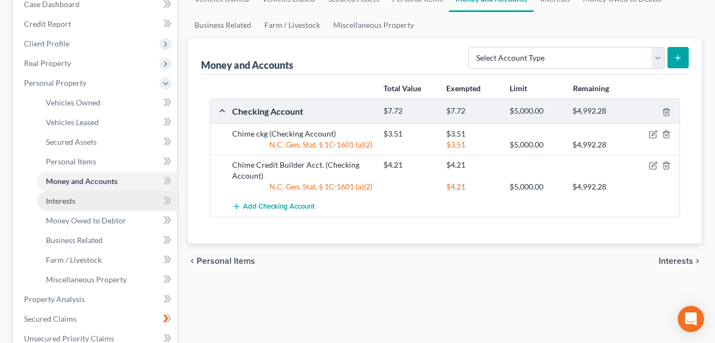
click at [73, 198] on span "Interests" at bounding box center [61, 200] width 30 height 9
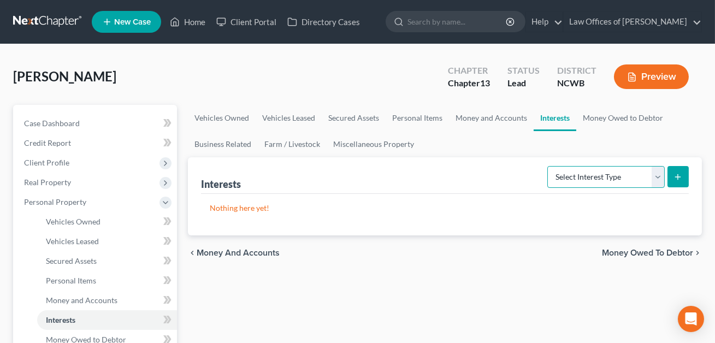
click at [570, 175] on select "Select Interest Type 401K Annuity Bond Education IRA Government Bond Government…" at bounding box center [606, 177] width 117 height 22
select select "term_life_insurance"
click at [674, 181] on button "submit" at bounding box center [678, 176] width 21 height 21
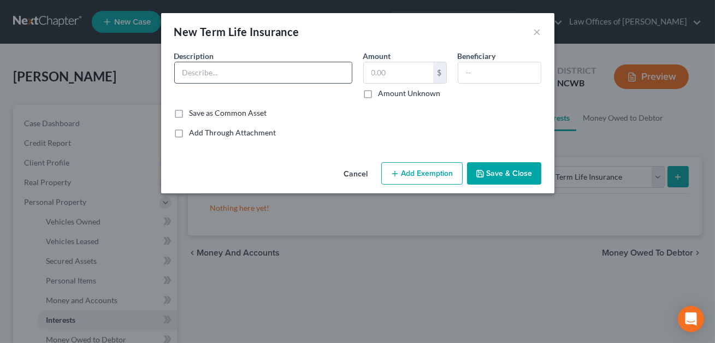
click at [212, 76] on input "text" at bounding box center [263, 72] width 177 height 21
type input "G"
type input "Cigna term life insurance provding a $10k benefit. No current value."
click at [475, 78] on input "text" at bounding box center [500, 72] width 83 height 21
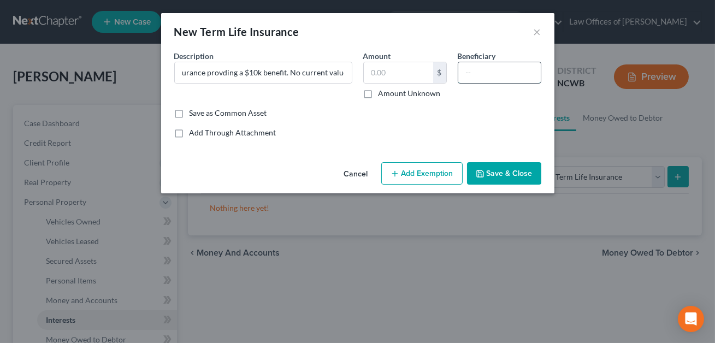
scroll to position [0, 0]
type input "Daughter"
click at [510, 179] on button "Save & Close" at bounding box center [504, 173] width 74 height 23
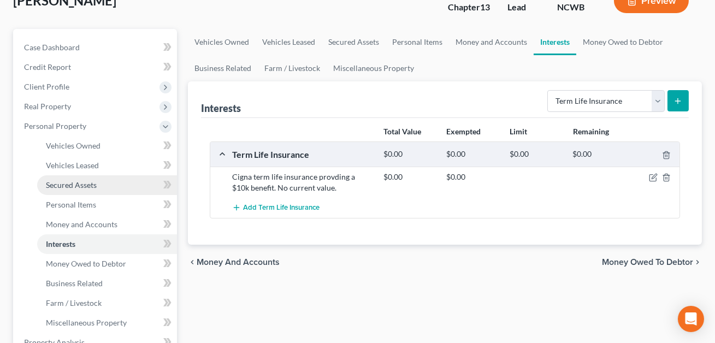
scroll to position [78, 0]
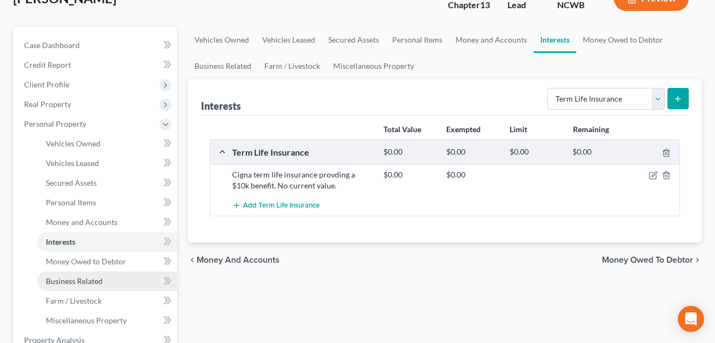
click at [86, 285] on link "Business Related" at bounding box center [107, 282] width 140 height 20
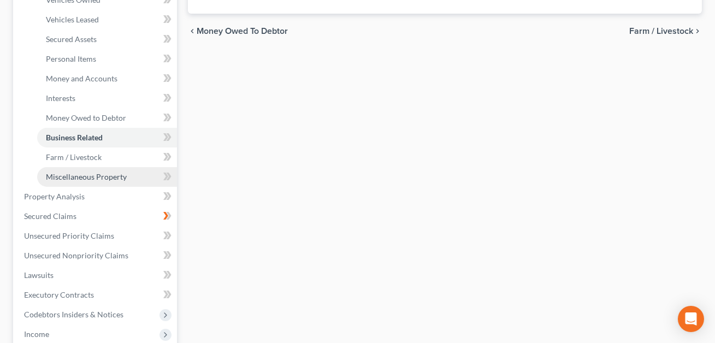
scroll to position [227, 0]
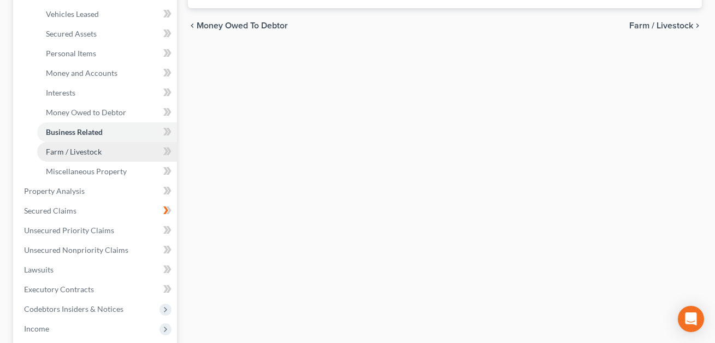
click at [79, 152] on span "Farm / Livestock" at bounding box center [74, 151] width 56 height 9
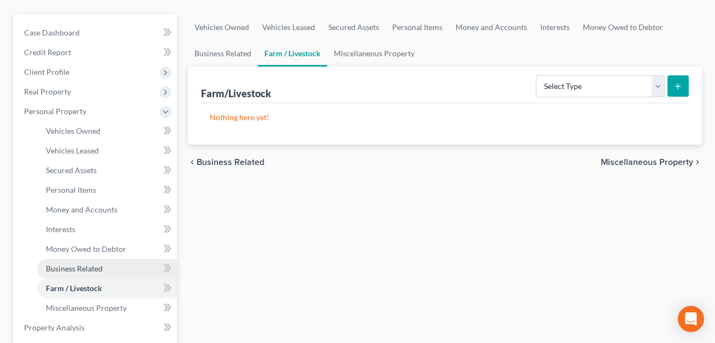
scroll to position [93, 0]
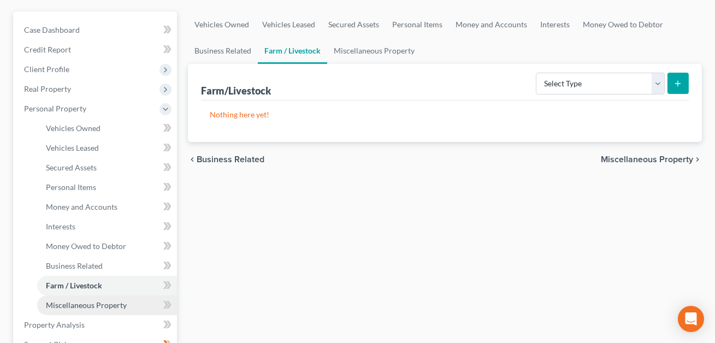
click at [89, 305] on span "Miscellaneous Property" at bounding box center [86, 305] width 81 height 9
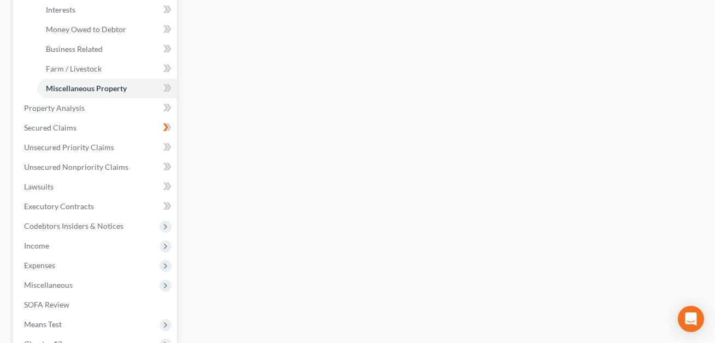
scroll to position [453, 0]
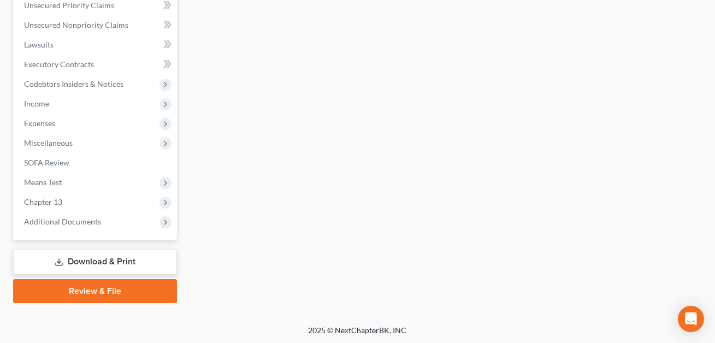
click at [109, 262] on link "Download & Print" at bounding box center [95, 262] width 164 height 26
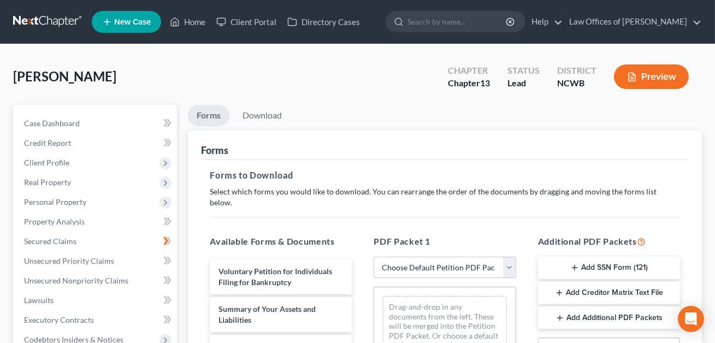
click at [428, 257] on select "Choose Default Petition PDF Packet Complete Bankruptcy Petition (all forms and …" at bounding box center [445, 268] width 142 height 22
select select "2"
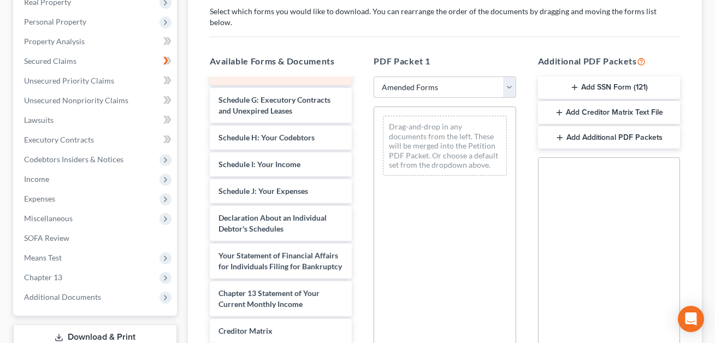
scroll to position [288, 0]
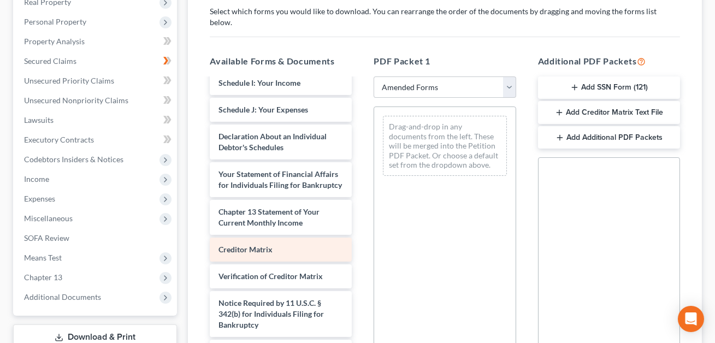
click at [249, 245] on span "Creditor Matrix" at bounding box center [246, 249] width 54 height 9
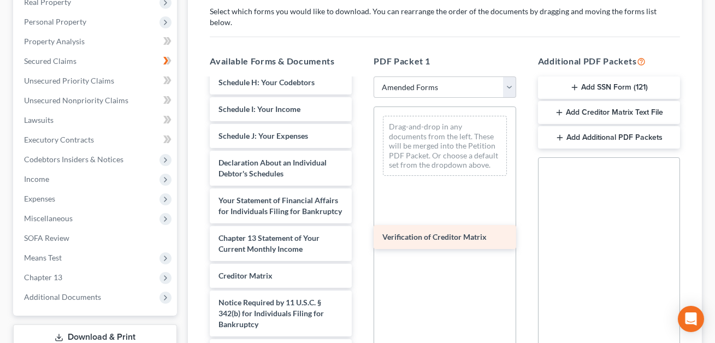
scroll to position [262, 0]
drag, startPoint x: 250, startPoint y: 258, endPoint x: 450, endPoint y: 211, distance: 205.1
click at [361, 211] on div "Verification of Creditor Matrix Voluntary Petition for Individuals Filing for B…" at bounding box center [281, 95] width 160 height 557
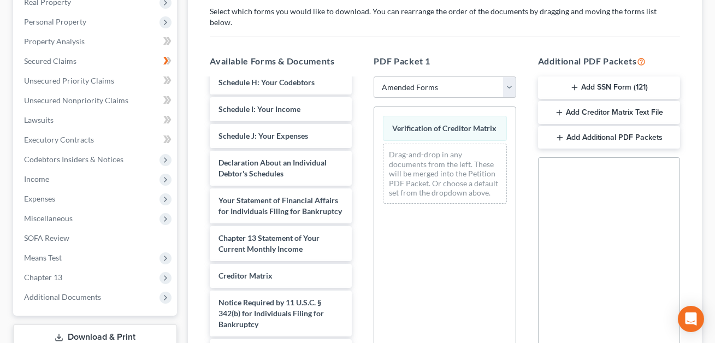
scroll to position [235, 0]
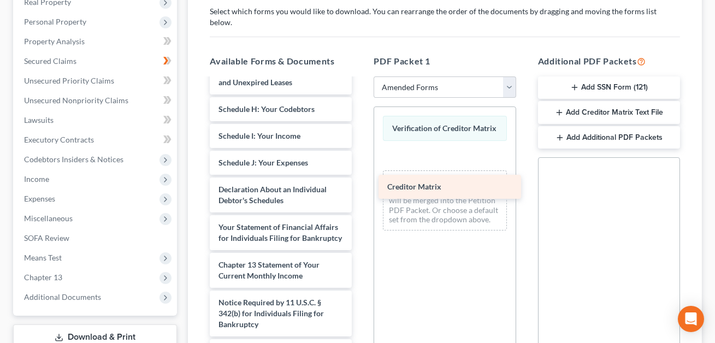
drag, startPoint x: 290, startPoint y: 256, endPoint x: 461, endPoint y: 174, distance: 190.4
click at [361, 174] on div "Creditor Matrix Voluntary Petition for Individuals Filing for Bankruptcy Summar…" at bounding box center [281, 109] width 160 height 530
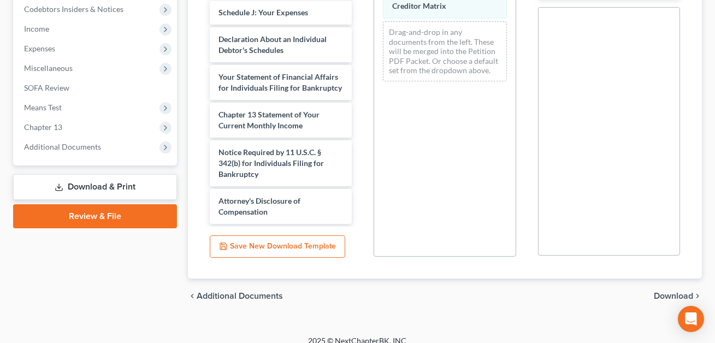
click at [671, 292] on span "Download" at bounding box center [673, 296] width 39 height 9
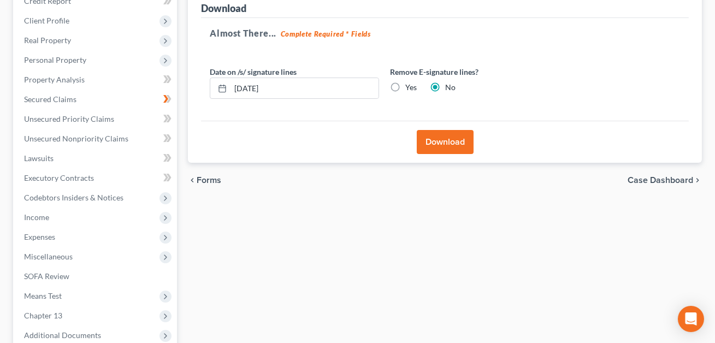
scroll to position [116, 0]
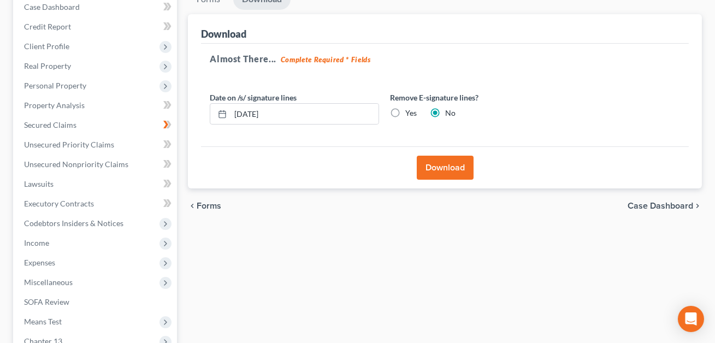
click at [406, 112] on label "Yes" at bounding box center [411, 113] width 11 height 11
click at [410, 112] on input "Yes" at bounding box center [413, 111] width 7 height 7
radio input "true"
radio input "false"
drag, startPoint x: 277, startPoint y: 115, endPoint x: 236, endPoint y: 114, distance: 41.5
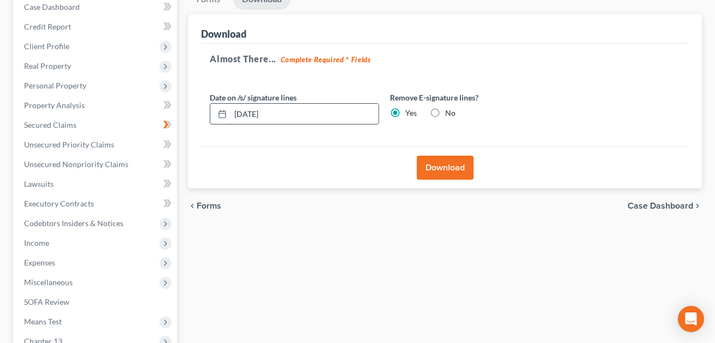
click at [236, 114] on input "[DATE]" at bounding box center [305, 114] width 148 height 21
click at [456, 167] on button "Download" at bounding box center [445, 168] width 57 height 24
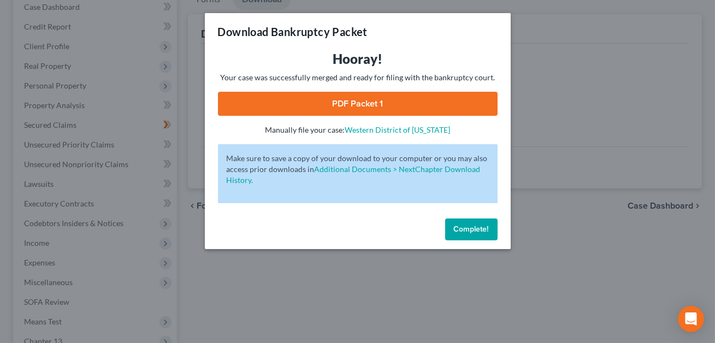
click at [412, 104] on link "PDF Packet 1" at bounding box center [358, 104] width 280 height 24
click at [462, 227] on span "Complete!" at bounding box center [471, 229] width 35 height 9
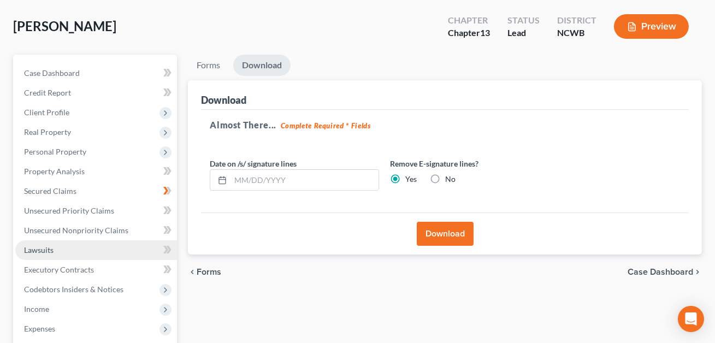
scroll to position [50, 0]
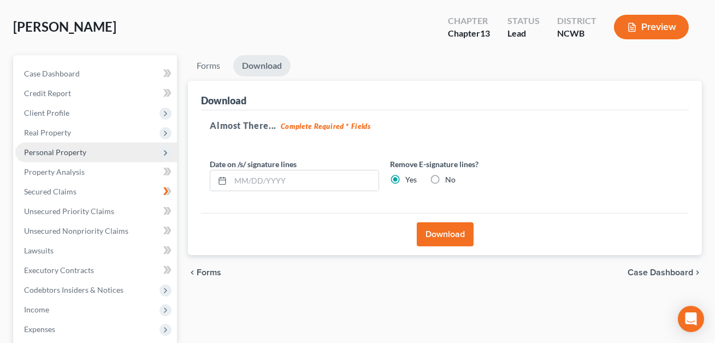
click at [48, 154] on span "Personal Property" at bounding box center [55, 152] width 62 height 9
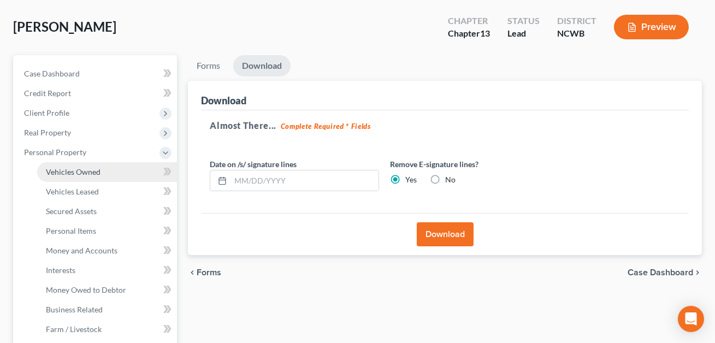
click at [55, 172] on span "Vehicles Owned" at bounding box center [73, 171] width 55 height 9
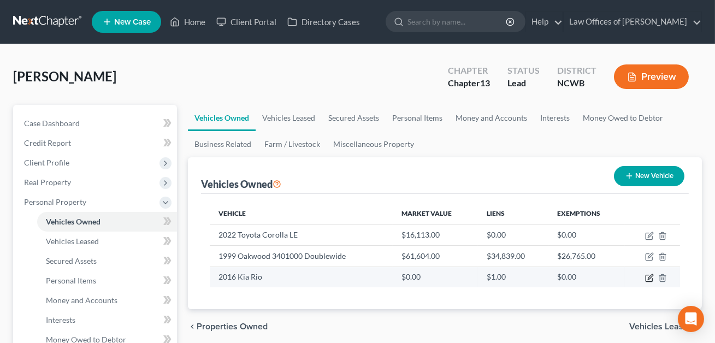
click at [651, 277] on icon "button" at bounding box center [650, 276] width 5 height 5
select select "0"
select select "10"
select select "4"
select select "0"
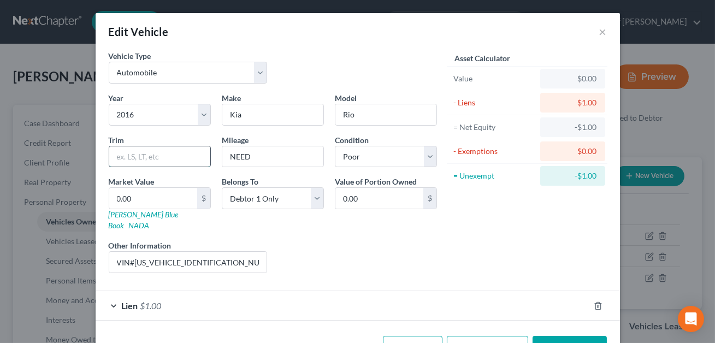
click at [151, 161] on input "text" at bounding box center [159, 156] width 101 height 21
type input "LX Hatchback"
click at [559, 336] on button "Save & Close" at bounding box center [570, 347] width 74 height 23
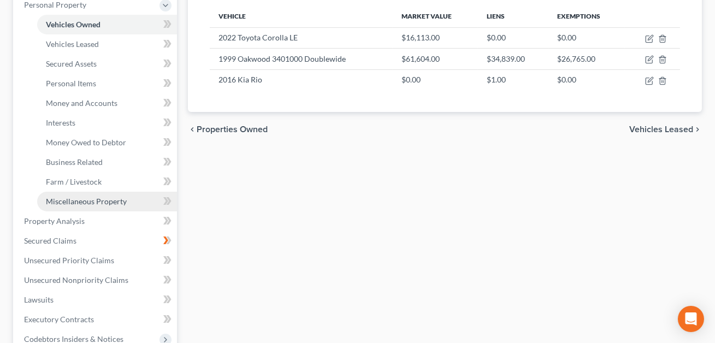
scroll to position [168, 0]
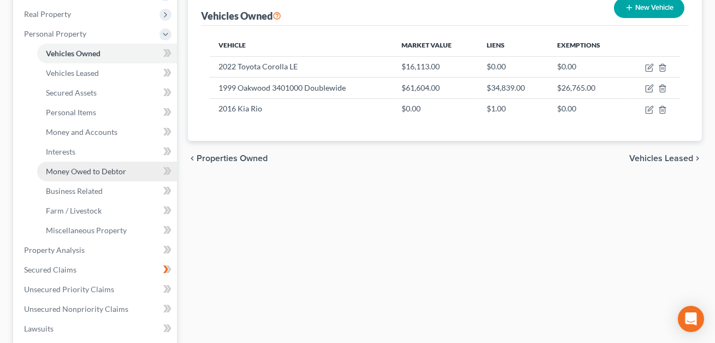
click at [87, 173] on span "Money Owed to Debtor" at bounding box center [86, 171] width 80 height 9
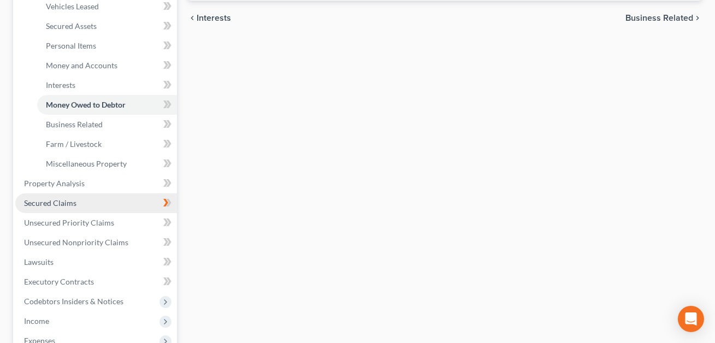
scroll to position [236, 0]
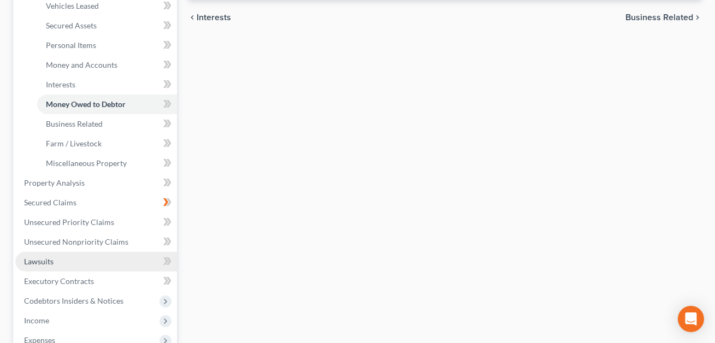
click at [51, 261] on span "Lawsuits" at bounding box center [39, 261] width 30 height 9
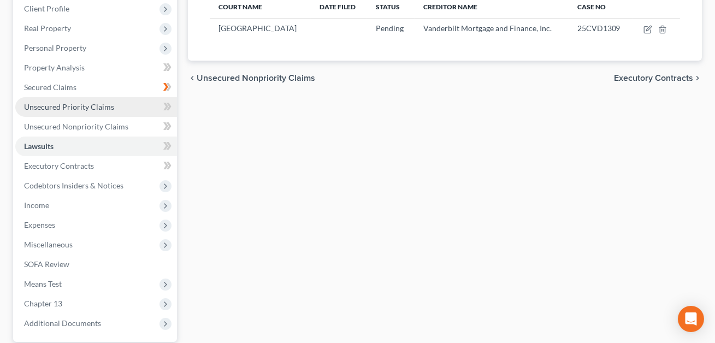
scroll to position [166, 0]
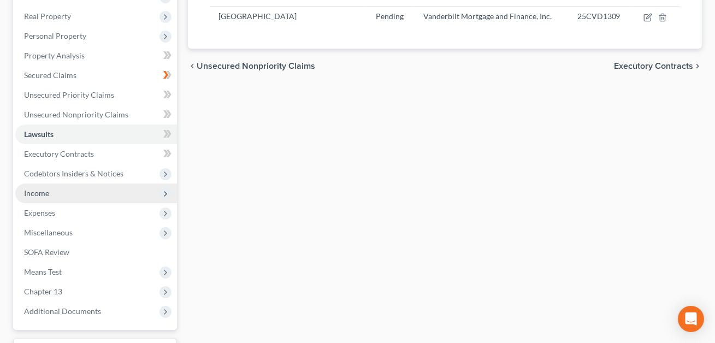
click at [60, 196] on span "Income" at bounding box center [96, 194] width 162 height 20
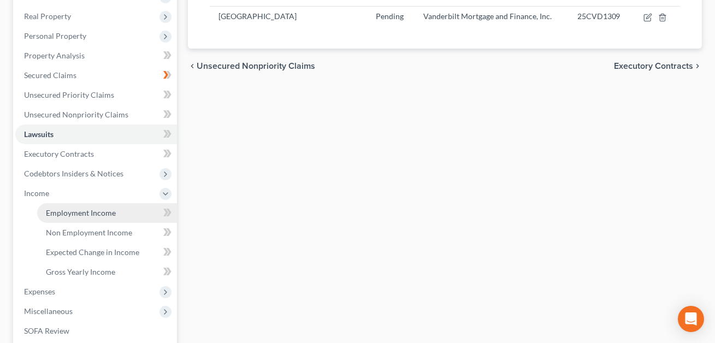
click at [74, 214] on span "Employment Income" at bounding box center [81, 212] width 70 height 9
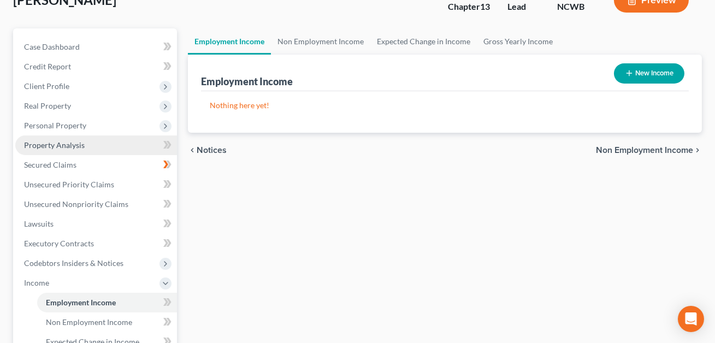
scroll to position [168, 0]
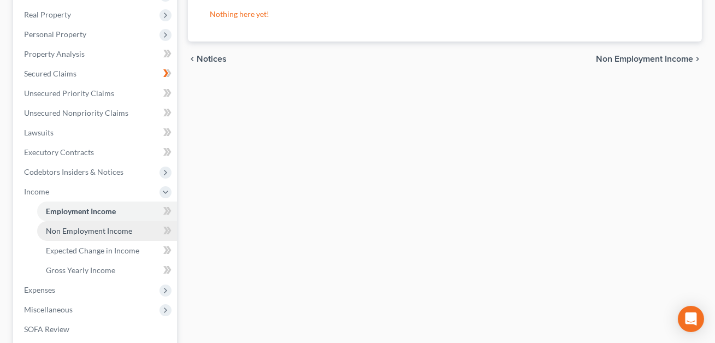
click at [102, 228] on span "Non Employment Income" at bounding box center [89, 230] width 86 height 9
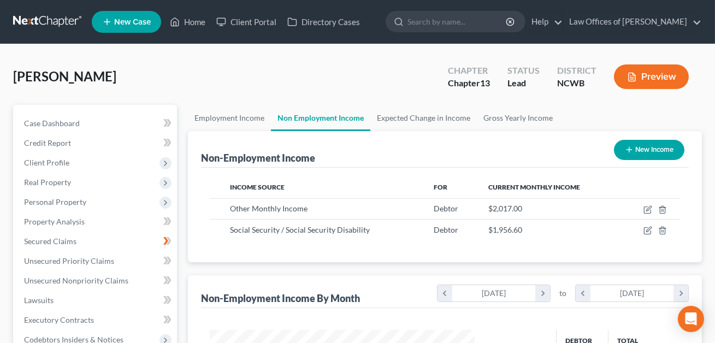
scroll to position [196, 287]
click at [648, 73] on button "Preview" at bounding box center [651, 76] width 75 height 25
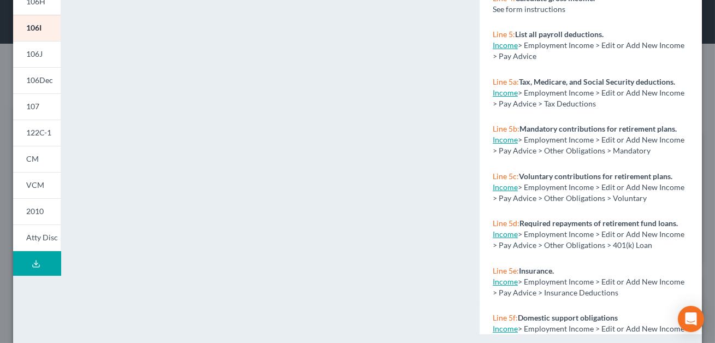
scroll to position [0, 0]
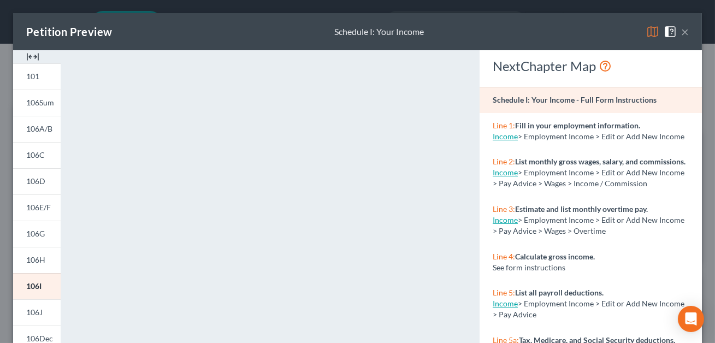
click at [684, 33] on button "×" at bounding box center [685, 31] width 8 height 13
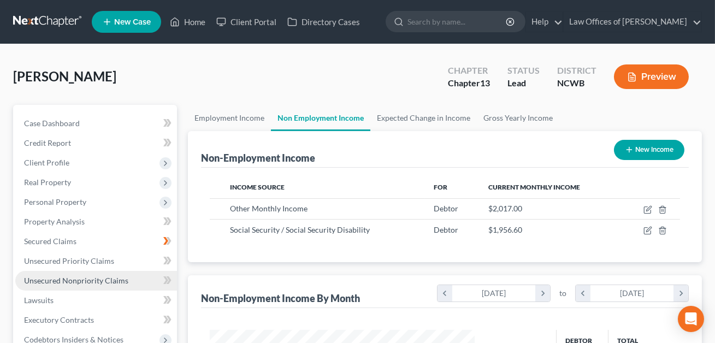
scroll to position [157, 0]
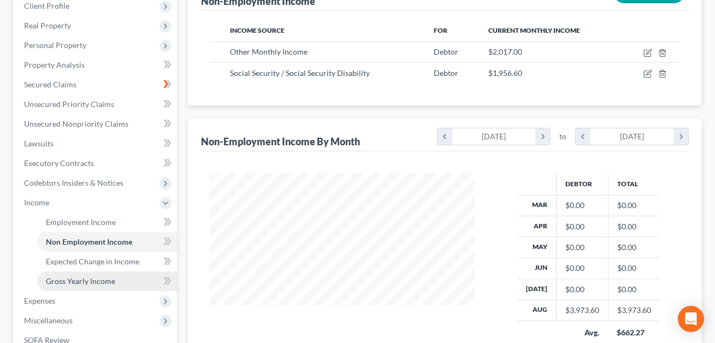
click at [78, 278] on span "Gross Yearly Income" at bounding box center [80, 281] width 69 height 9
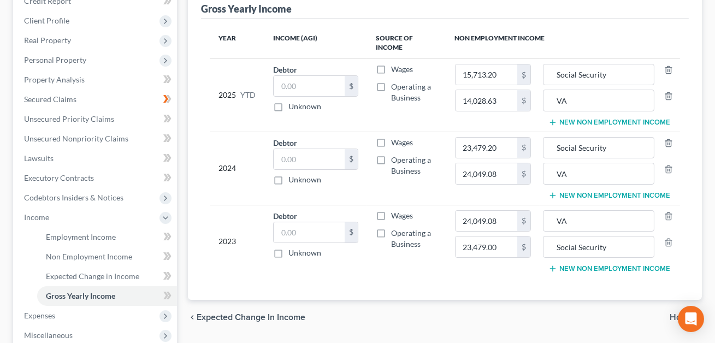
scroll to position [147, 0]
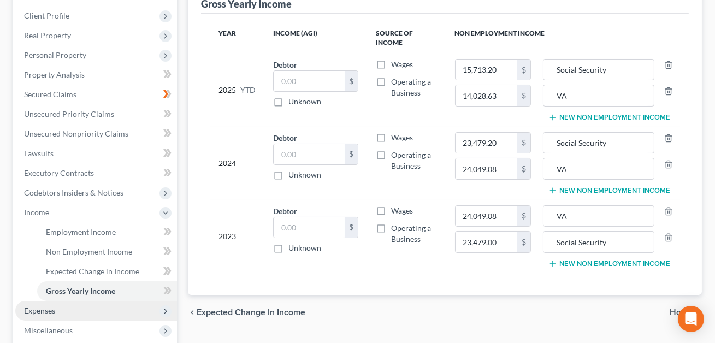
click at [53, 309] on span "Expenses" at bounding box center [39, 310] width 31 height 9
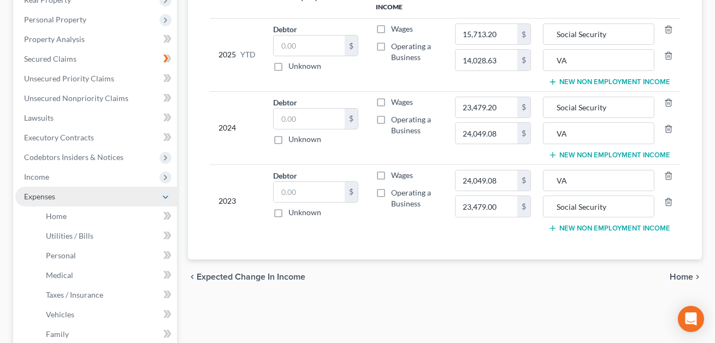
scroll to position [247, 0]
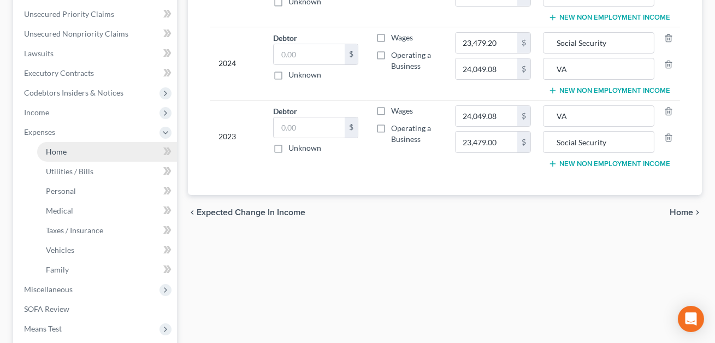
click at [64, 151] on span "Home" at bounding box center [56, 151] width 21 height 9
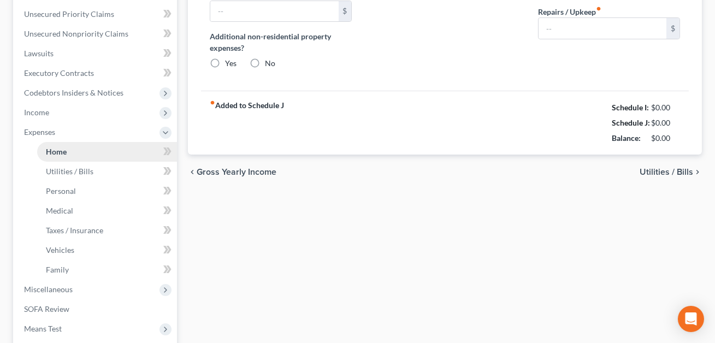
type input "0.00"
radio input "true"
type input "0.00"
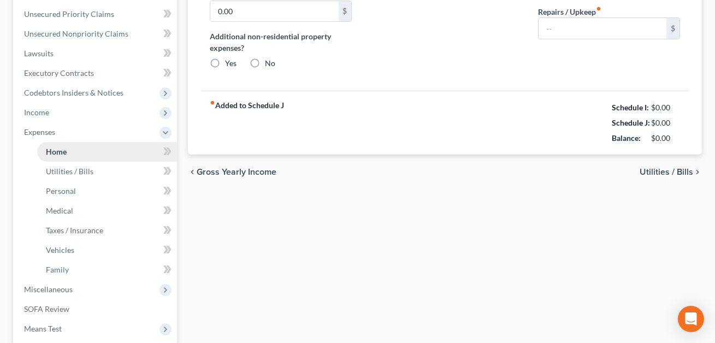
type input "0.00"
type input "200.00"
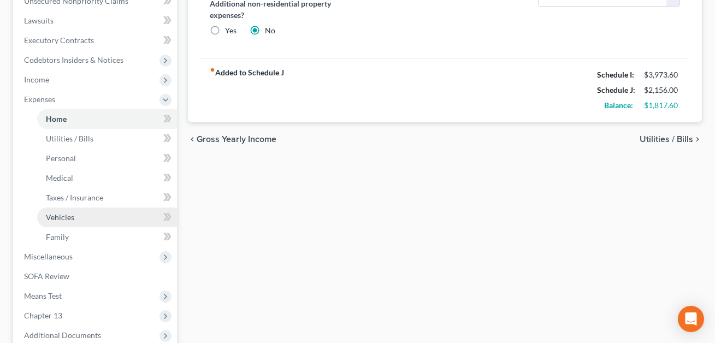
scroll to position [317, 0]
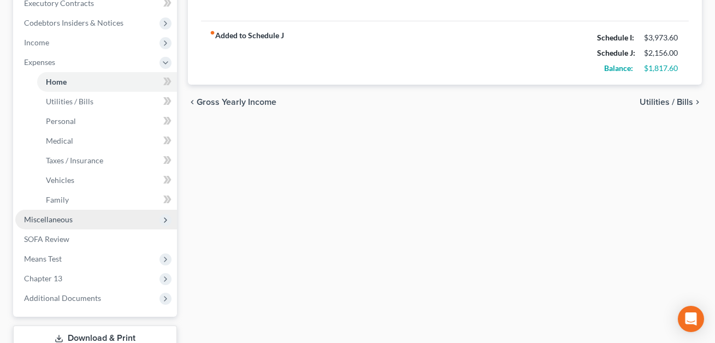
click at [61, 221] on span "Miscellaneous" at bounding box center [48, 219] width 49 height 9
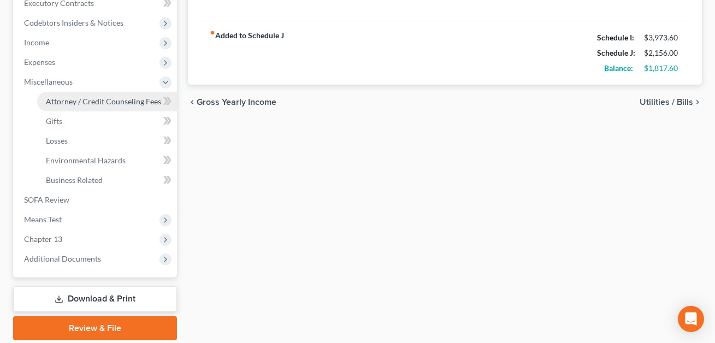
click at [84, 103] on span "Attorney / Credit Counseling Fees" at bounding box center [103, 101] width 115 height 9
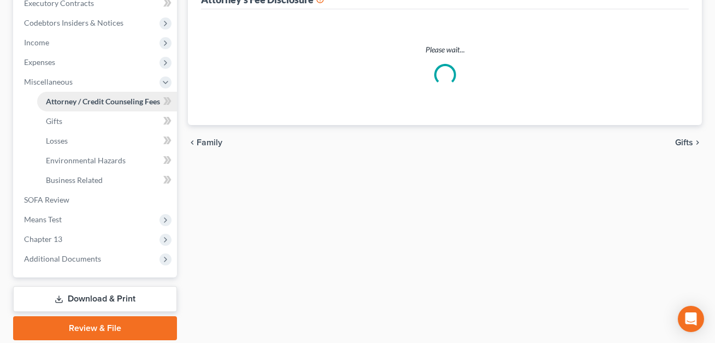
scroll to position [267, 0]
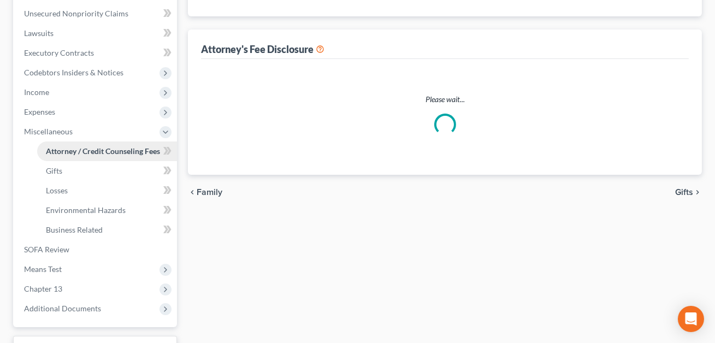
select select "0"
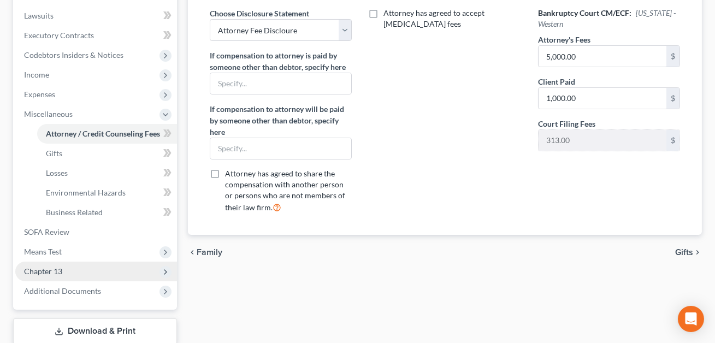
scroll to position [287, 0]
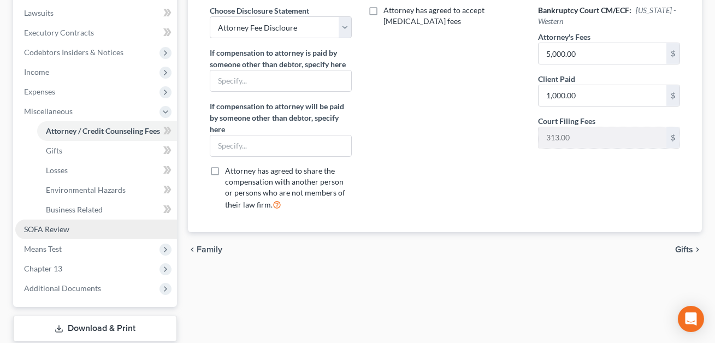
click at [52, 232] on span "SOFA Review" at bounding box center [46, 229] width 45 height 9
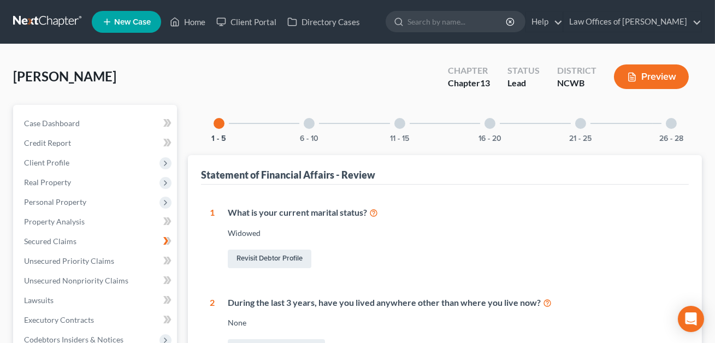
click at [311, 120] on div at bounding box center [309, 123] width 11 height 11
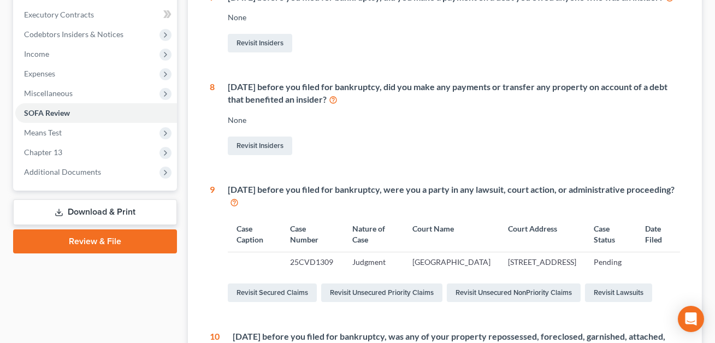
scroll to position [305, 0]
click at [630, 303] on link "Revisit Lawsuits" at bounding box center [618, 293] width 67 height 19
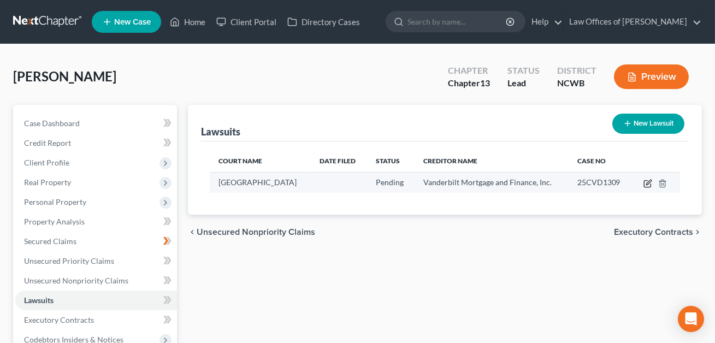
click at [650, 184] on icon "button" at bounding box center [648, 183] width 9 height 9
select select "28"
select select "0"
select select "4"
select select "28"
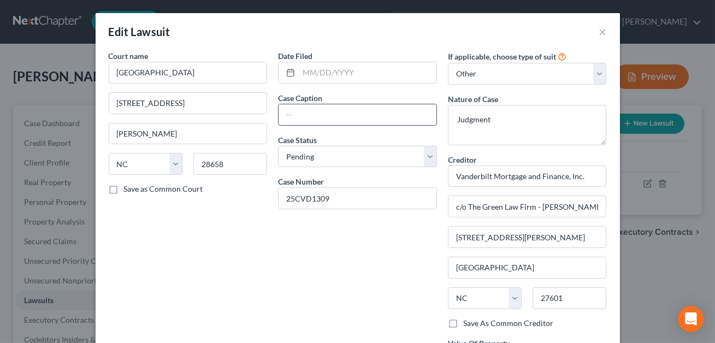
click at [307, 112] on input "text" at bounding box center [358, 114] width 158 height 21
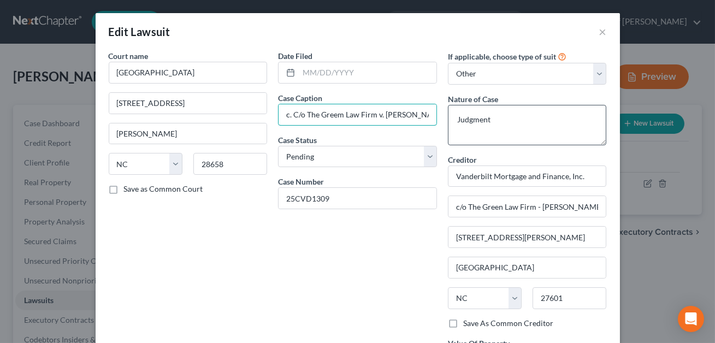
type input "Vanderbilt Mortagge and Finance Inc. C/o The Greem Law Firm v. [PERSON_NAME]"
drag, startPoint x: 501, startPoint y: 124, endPoint x: 457, endPoint y: 122, distance: 43.8
click at [457, 122] on textarea "Judgment" at bounding box center [527, 125] width 159 height 40
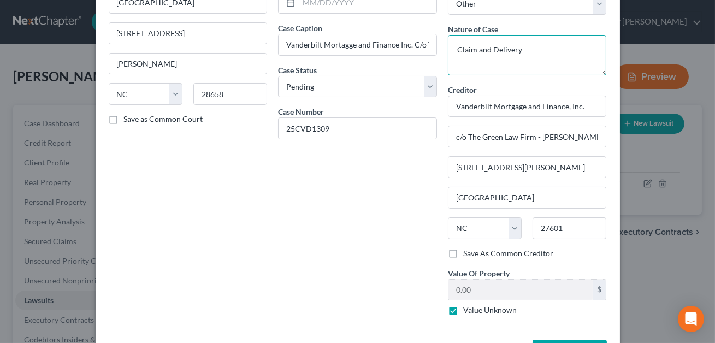
scroll to position [110, 0]
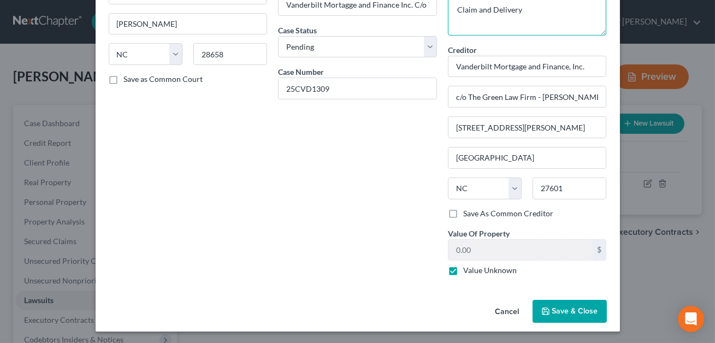
type textarea "Claim and Delivery"
click at [463, 268] on label "Value Unknown" at bounding box center [490, 270] width 54 height 11
click at [468, 268] on input "Value Unknown" at bounding box center [471, 268] width 7 height 7
checkbox input "false"
click at [465, 249] on input "0.00" at bounding box center [521, 250] width 145 height 21
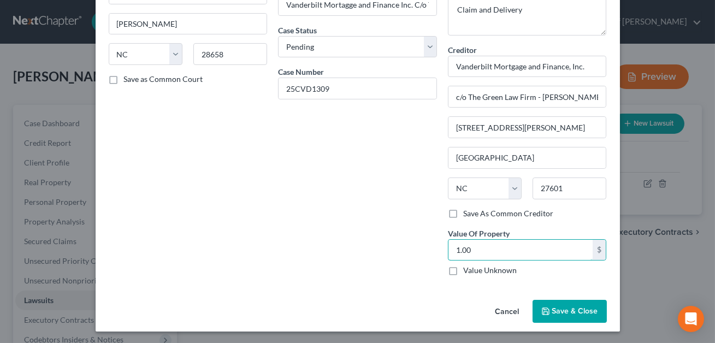
type input "1.00"
click at [571, 310] on span "Save & Close" at bounding box center [576, 311] width 46 height 9
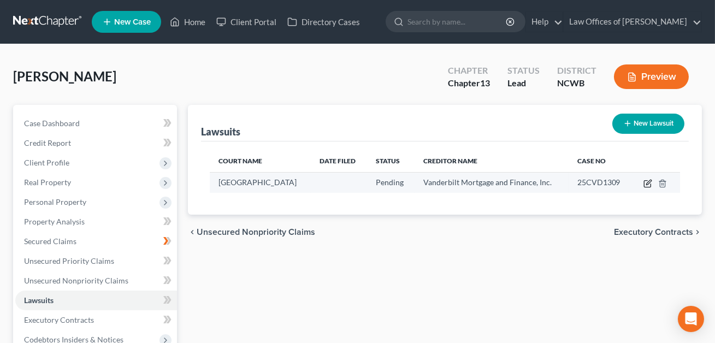
click at [647, 184] on icon "button" at bounding box center [649, 182] width 5 height 5
select select "28"
select select "0"
select select "4"
select select "28"
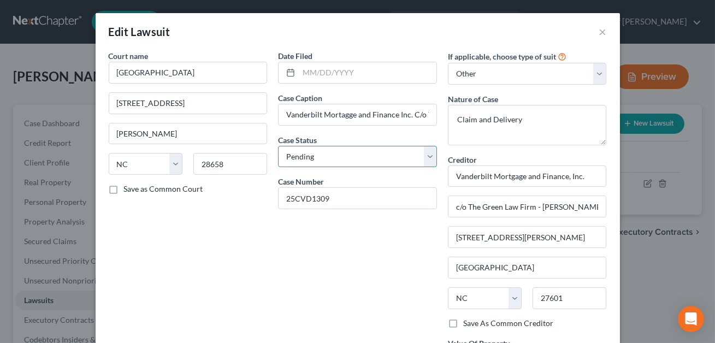
click at [333, 158] on select "Select Pending On Appeal Concluded" at bounding box center [357, 157] width 159 height 22
select select "2"
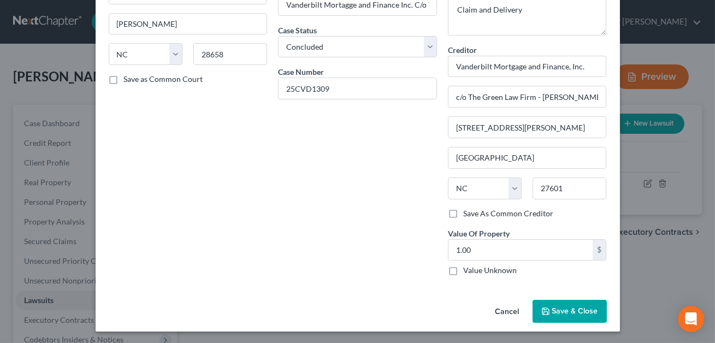
click at [569, 310] on span "Save & Close" at bounding box center [576, 311] width 46 height 9
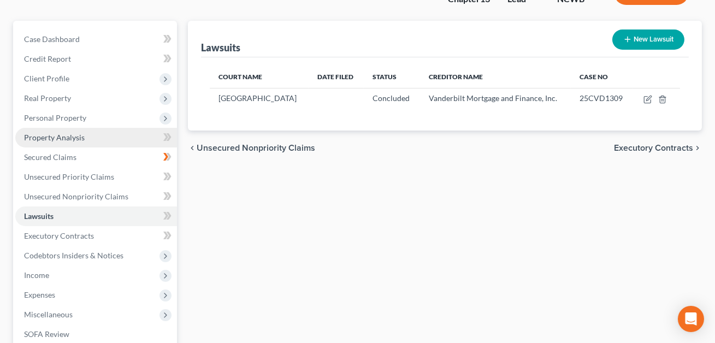
scroll to position [75, 0]
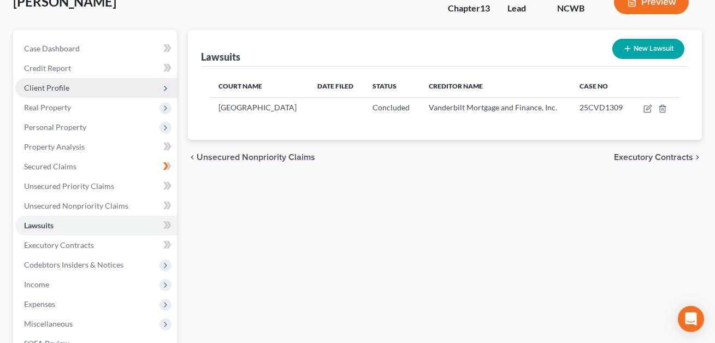
click at [56, 91] on span "Client Profile" at bounding box center [46, 87] width 45 height 9
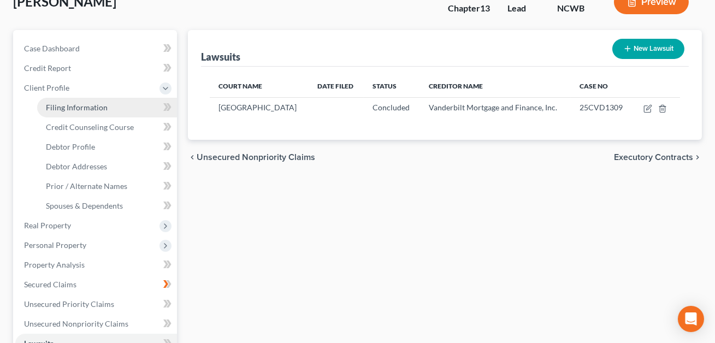
click at [68, 111] on link "Filing Information" at bounding box center [107, 108] width 140 height 20
select select "1"
select select "0"
select select "3"
select select "59"
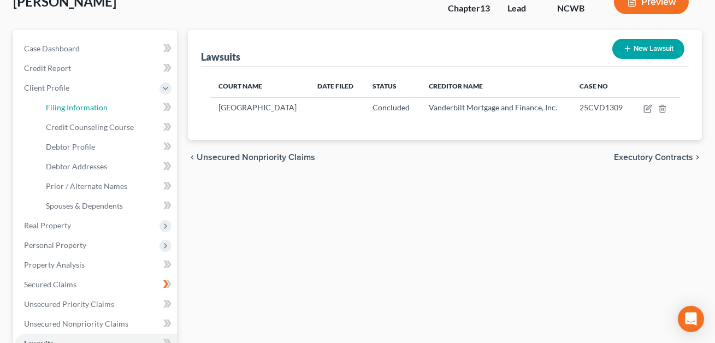
select select "1"
select select "28"
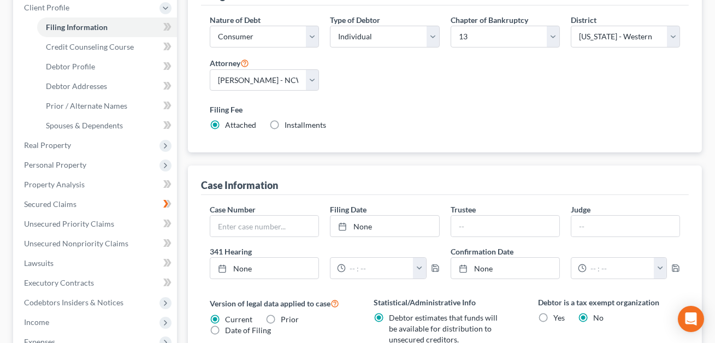
scroll to position [200, 0]
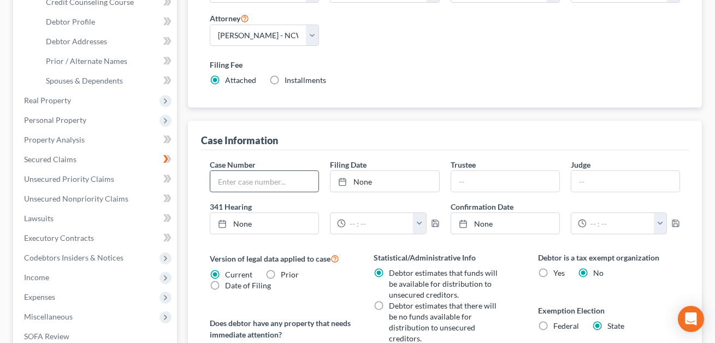
click at [234, 184] on input "text" at bounding box center [264, 181] width 108 height 21
type input "25-50281"
click at [355, 176] on link "None" at bounding box center [385, 181] width 108 height 21
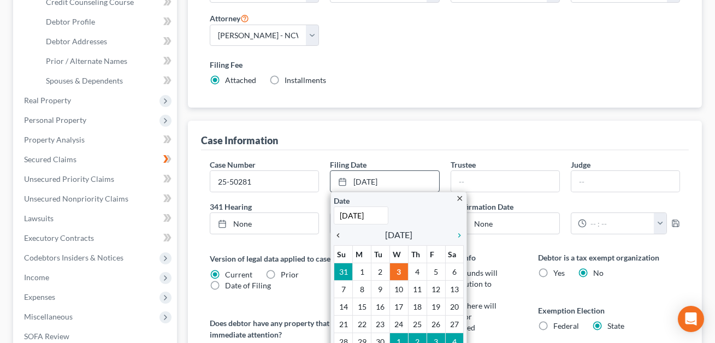
click at [340, 234] on icon "chevron_left" at bounding box center [341, 235] width 14 height 9
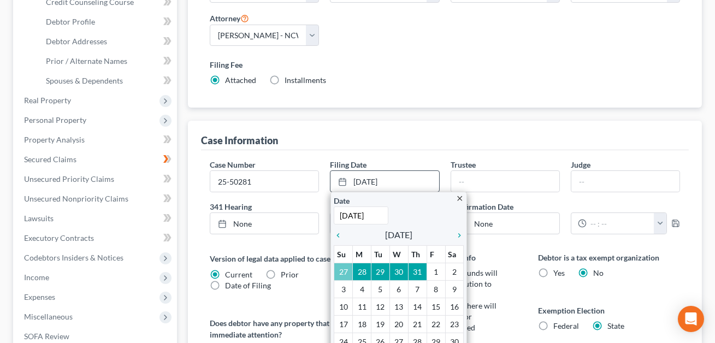
type input "[DATE]"
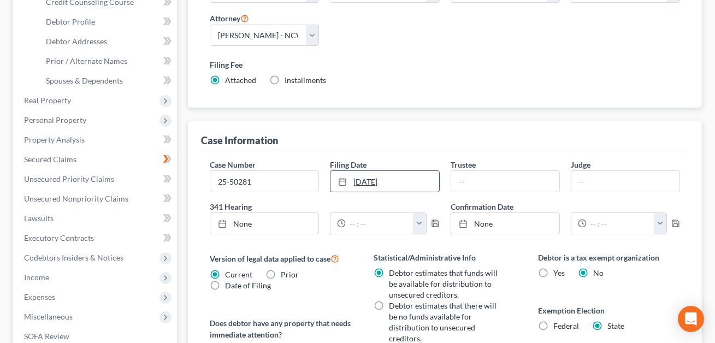
click at [380, 181] on link "[DATE]" at bounding box center [385, 181] width 108 height 21
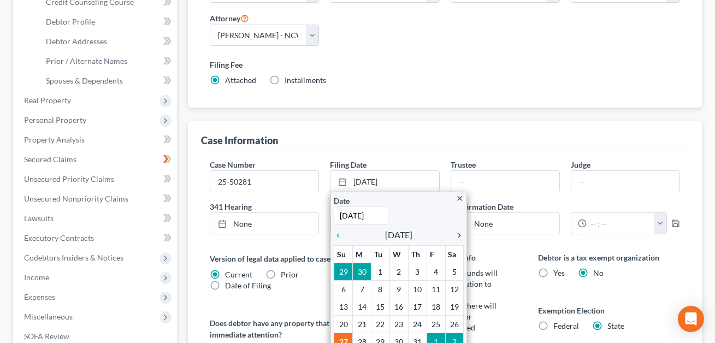
click at [460, 233] on icon "chevron_right" at bounding box center [457, 235] width 14 height 9
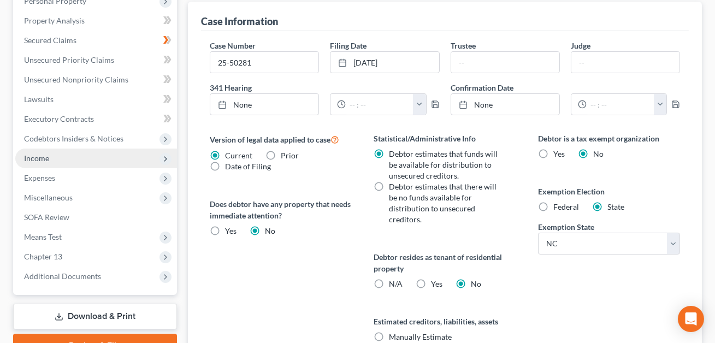
scroll to position [431, 0]
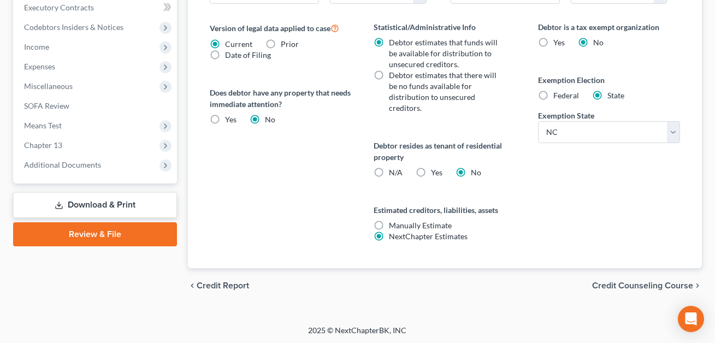
click at [94, 207] on link "Download & Print" at bounding box center [95, 205] width 164 height 26
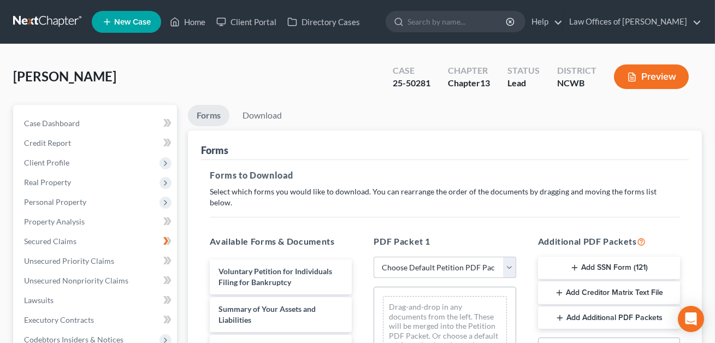
click at [425, 257] on select "Choose Default Petition PDF Packet Complete Bankruptcy Petition (all forms and …" at bounding box center [445, 268] width 142 height 22
select select "0"
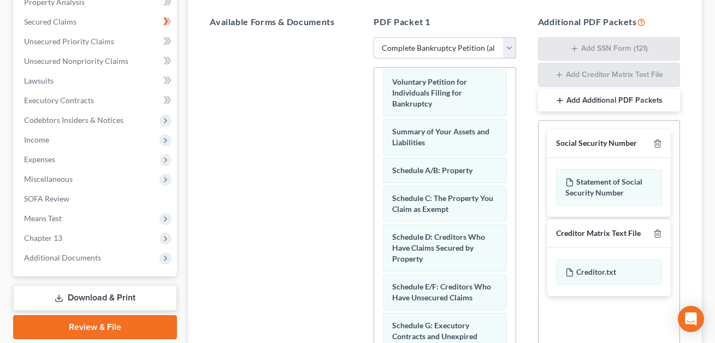
scroll to position [8, 0]
click at [656, 139] on icon "button" at bounding box center [658, 143] width 9 height 9
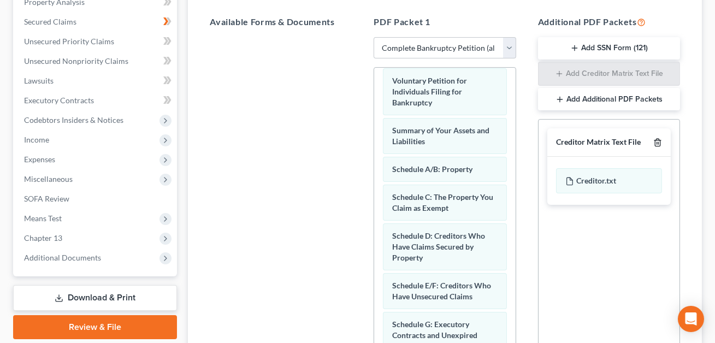
click at [657, 138] on icon "button" at bounding box center [658, 142] width 9 height 9
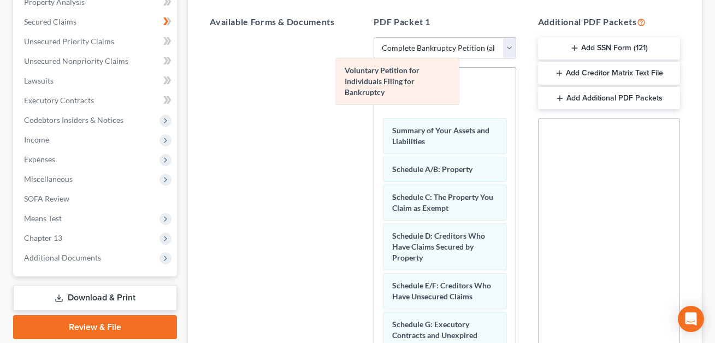
scroll to position [0, 0]
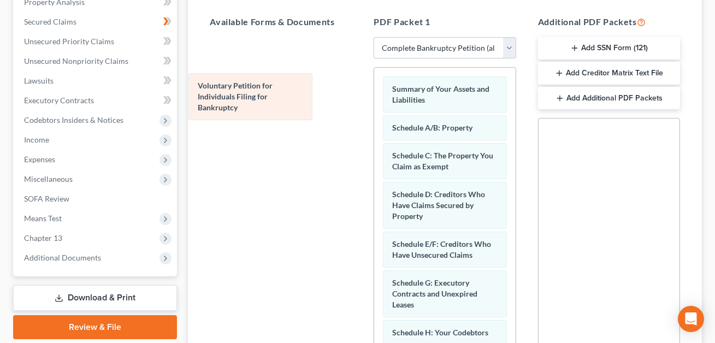
drag, startPoint x: 421, startPoint y: 80, endPoint x: 226, endPoint y: 97, distance: 196.4
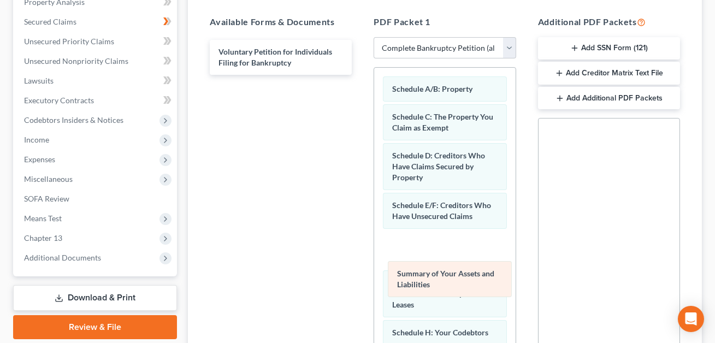
drag, startPoint x: 409, startPoint y: 83, endPoint x: 414, endPoint y: 279, distance: 196.8
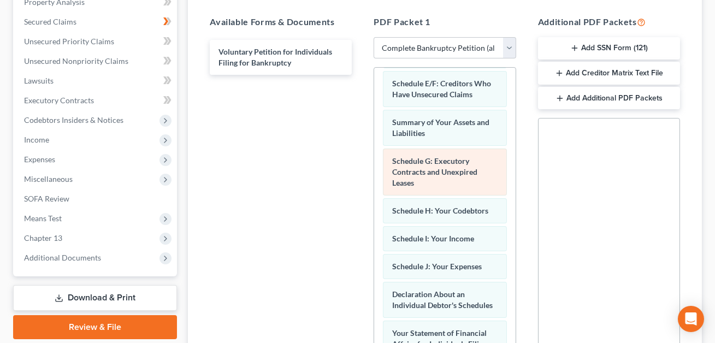
scroll to position [131, 0]
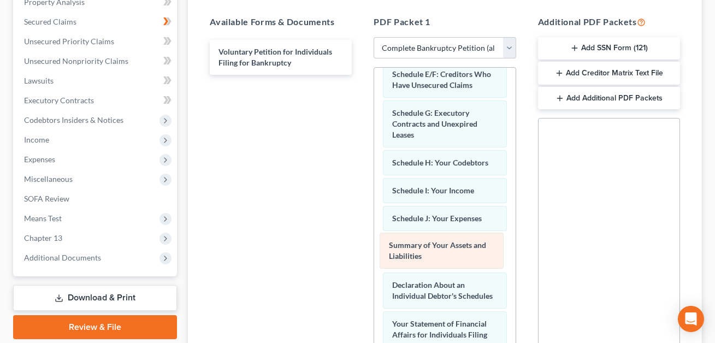
drag, startPoint x: 415, startPoint y: 102, endPoint x: 412, endPoint y: 246, distance: 144.3
click at [412, 246] on div "Summary of Your Assets and Liabilities Schedule A/B: Property Schedule C: The P…" at bounding box center [444, 275] width 141 height 676
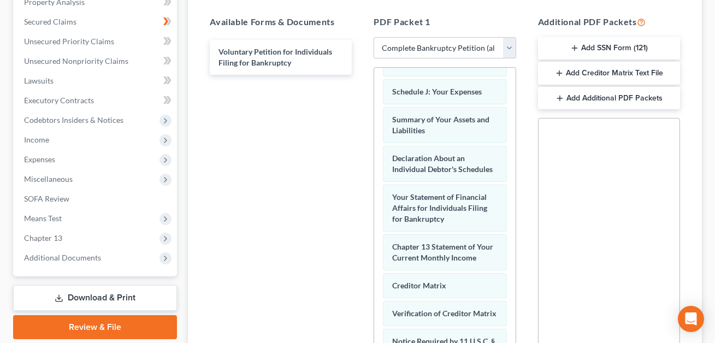
scroll to position [374, 0]
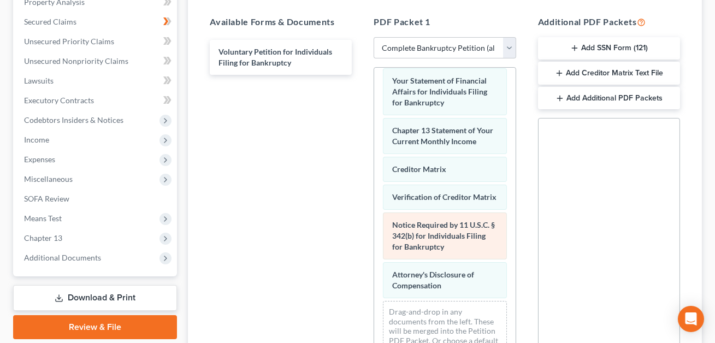
click at [374, 189] on div "Schedule A/B: Property Schedule C: The Property You Claim as Exempt Schedule D:…" at bounding box center [444, 31] width 141 height 677
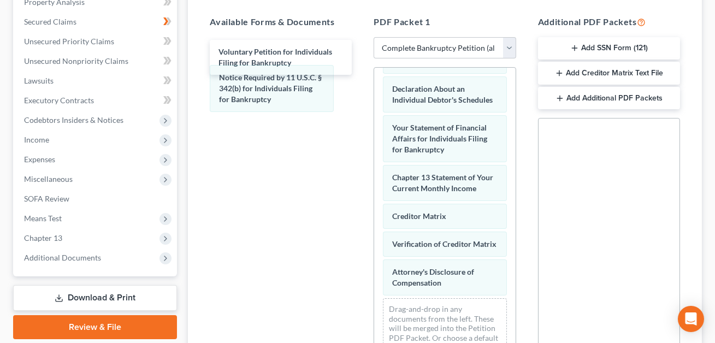
scroll to position [325, 0]
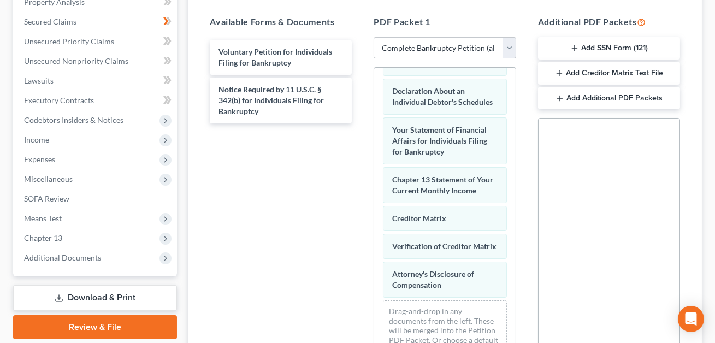
click at [374, 202] on div "Schedule A/B: Property Schedule C: The Property You Claim as Exempt Schedule D:…" at bounding box center [444, 56] width 141 height 627
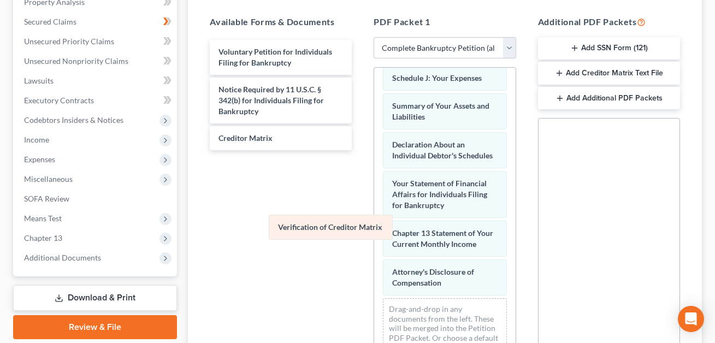
scroll to position [269, 0]
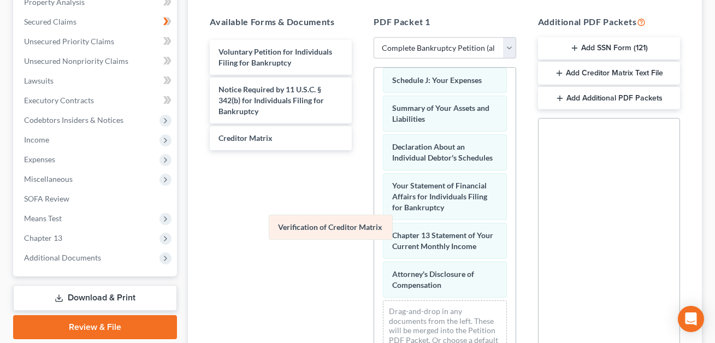
drag, startPoint x: 425, startPoint y: 230, endPoint x: 264, endPoint y: 184, distance: 167.6
click at [374, 184] on div "Verification of Creditor Matrix Schedule A/B: Property Schedule C: The Property…" at bounding box center [444, 83] width 141 height 571
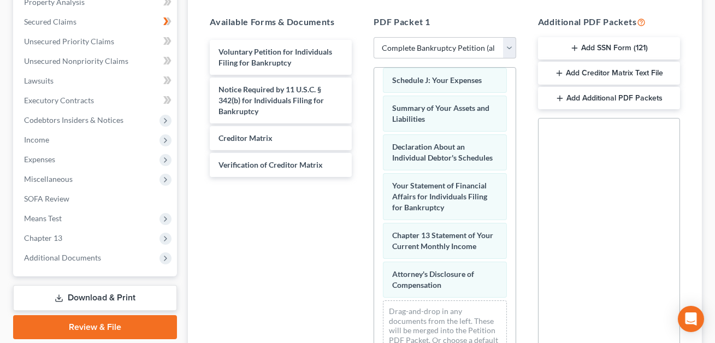
scroll to position [331, 0]
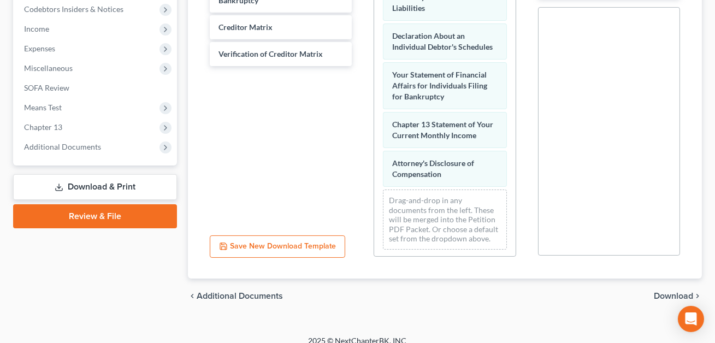
click at [665, 292] on span "Download" at bounding box center [673, 296] width 39 height 9
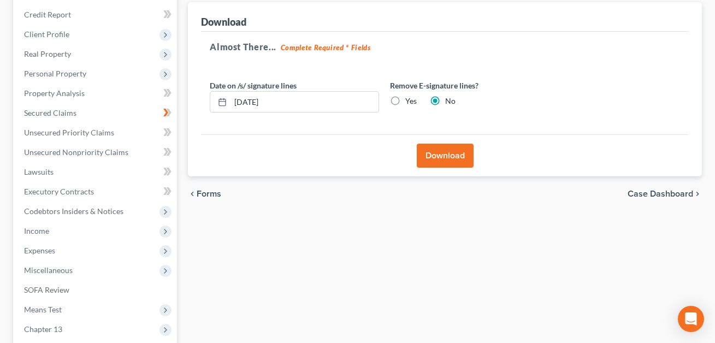
scroll to position [128, 0]
click at [406, 103] on label "Yes" at bounding box center [411, 101] width 11 height 11
click at [410, 103] on input "Yes" at bounding box center [413, 99] width 7 height 7
radio input "true"
radio input "false"
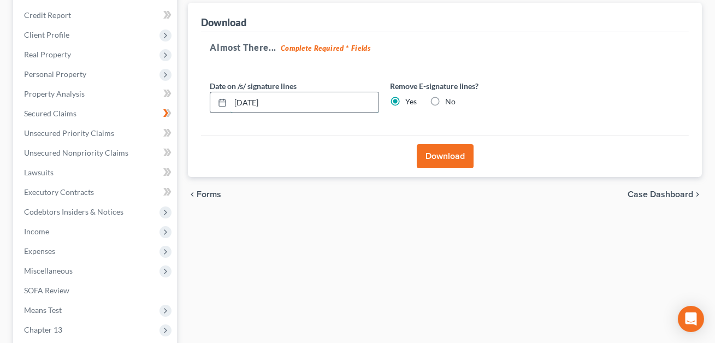
drag, startPoint x: 293, startPoint y: 99, endPoint x: 230, endPoint y: 103, distance: 64.1
click at [230, 103] on div "[DATE]" at bounding box center [294, 103] width 169 height 22
click at [440, 162] on button "Download" at bounding box center [445, 156] width 57 height 24
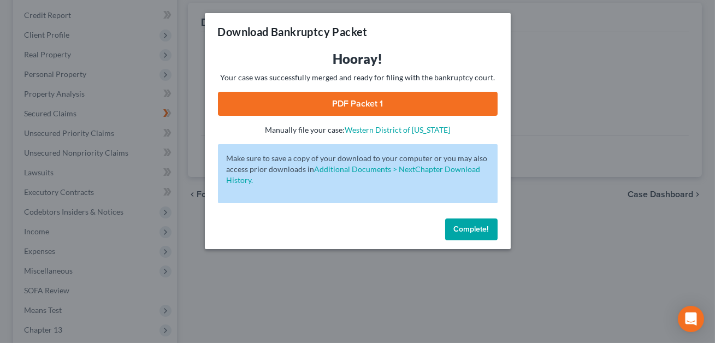
click at [396, 96] on link "PDF Packet 1" at bounding box center [358, 104] width 280 height 24
click at [466, 234] on button "Complete!" at bounding box center [471, 230] width 52 height 22
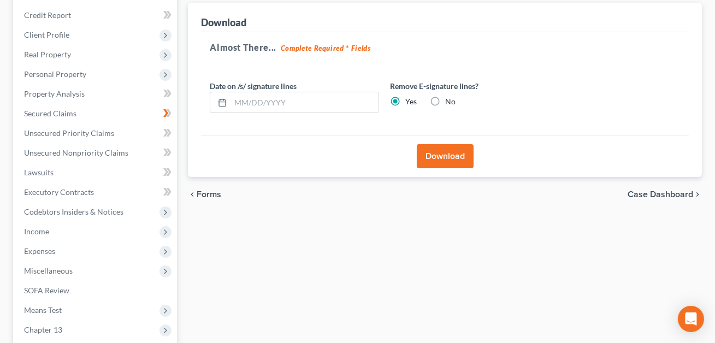
scroll to position [0, 0]
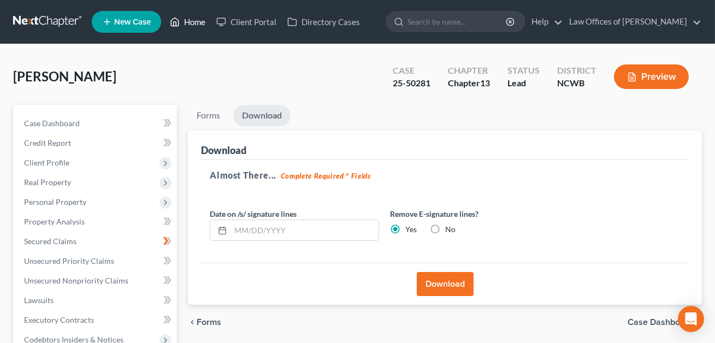
click at [190, 22] on link "Home" at bounding box center [187, 22] width 46 height 20
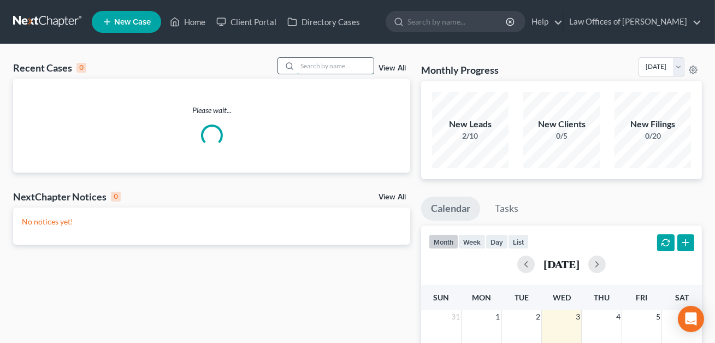
click at [298, 66] on input "search" at bounding box center [335, 66] width 77 height 16
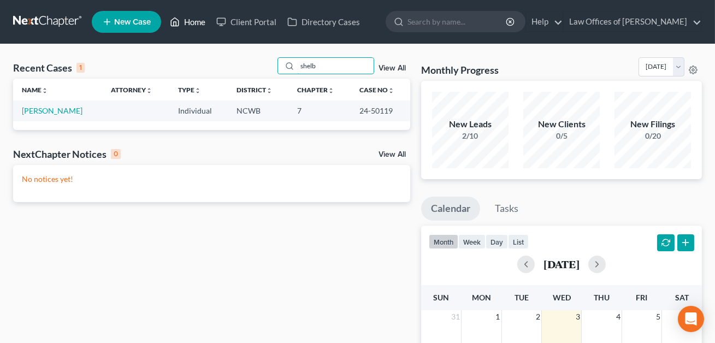
type input "shelb"
click at [198, 21] on link "Home" at bounding box center [187, 22] width 46 height 20
click at [192, 22] on link "Home" at bounding box center [187, 22] width 46 height 20
drag, startPoint x: 319, startPoint y: 66, endPoint x: 299, endPoint y: 64, distance: 19.7
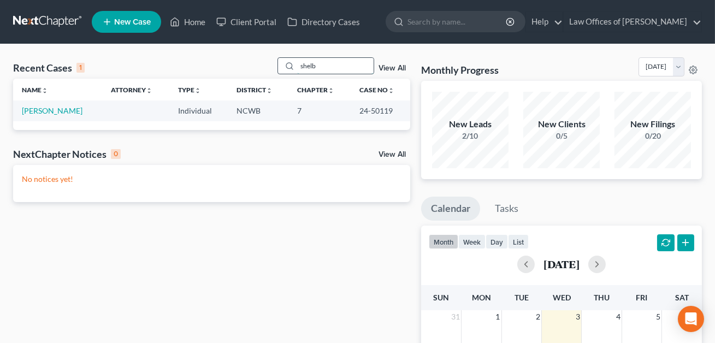
click at [299, 64] on input "shelb" at bounding box center [335, 66] width 77 height 16
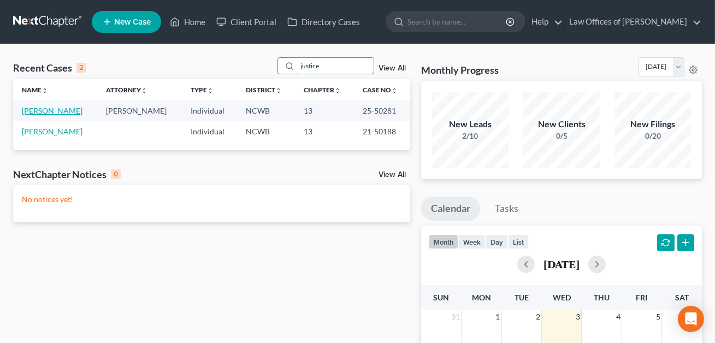
type input "justice"
click at [51, 111] on link "[PERSON_NAME]" at bounding box center [52, 110] width 61 height 9
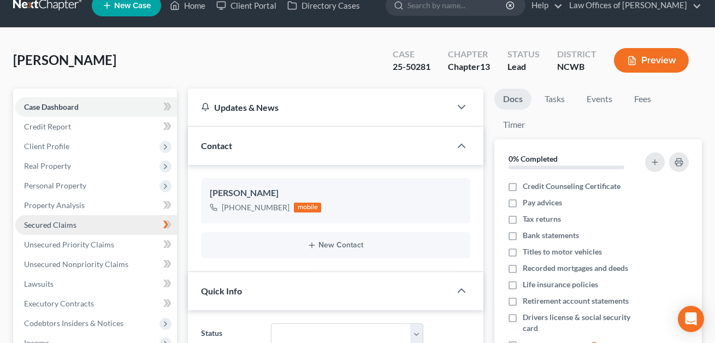
scroll to position [25, 0]
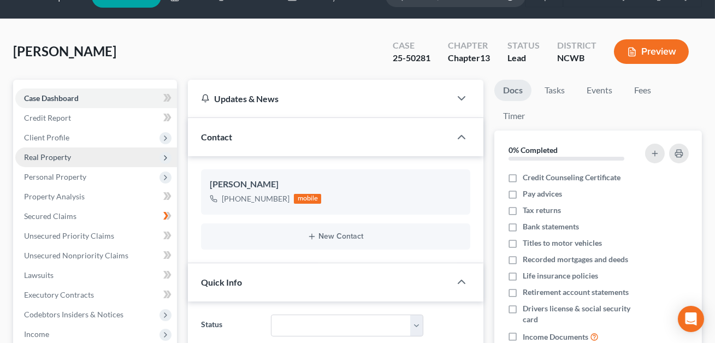
click at [50, 155] on span "Real Property" at bounding box center [47, 156] width 47 height 9
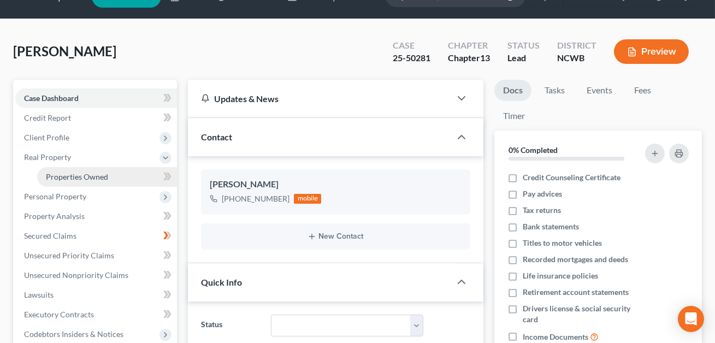
click at [58, 173] on span "Properties Owned" at bounding box center [77, 176] width 62 height 9
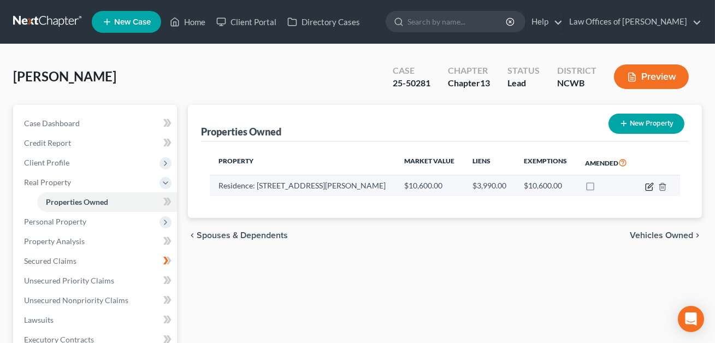
click at [647, 188] on icon "button" at bounding box center [649, 187] width 9 height 9
select select "28"
select select "0"
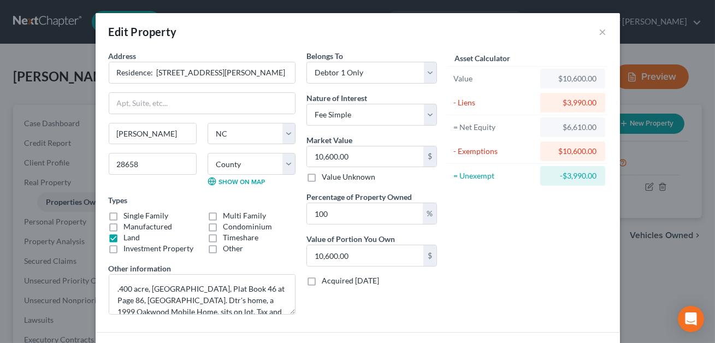
scroll to position [108, 0]
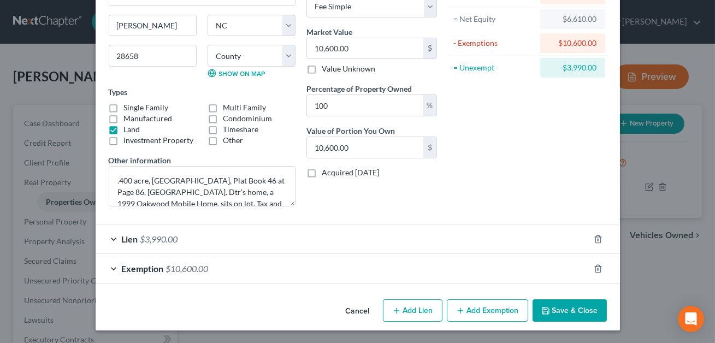
click at [314, 236] on div "Lien $3,990.00" at bounding box center [343, 239] width 494 height 29
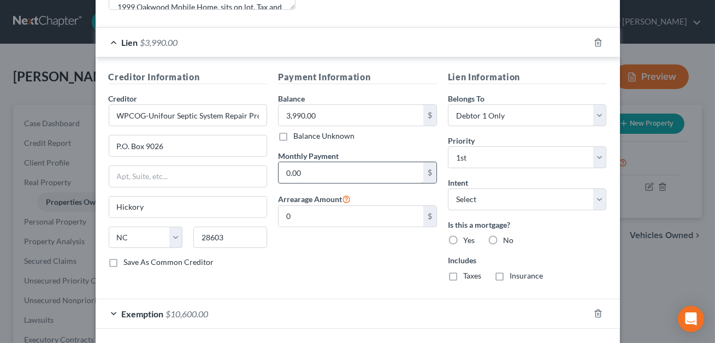
scroll to position [350, 0]
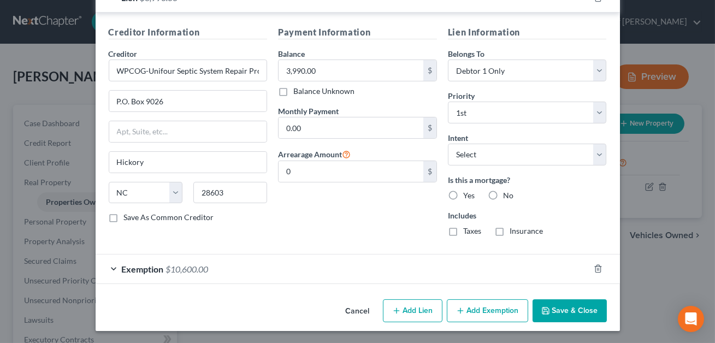
click at [380, 274] on div "Exemption $10,600.00" at bounding box center [343, 269] width 494 height 29
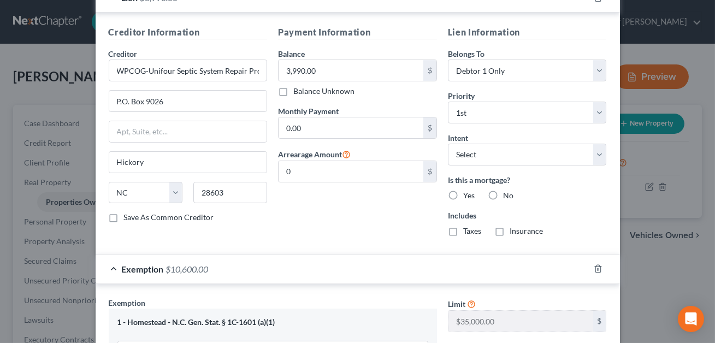
scroll to position [573, 0]
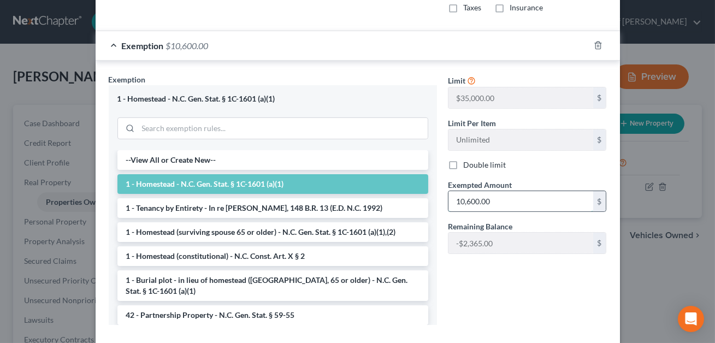
click at [489, 201] on input "10,600.00" at bounding box center [521, 201] width 145 height 21
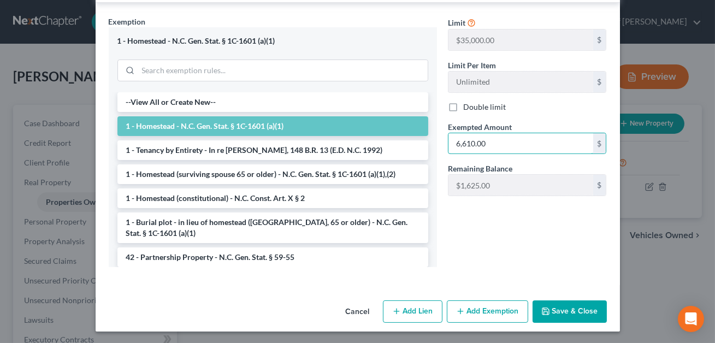
type input "6,610.00"
click at [572, 316] on button "Save & Close" at bounding box center [570, 312] width 74 height 23
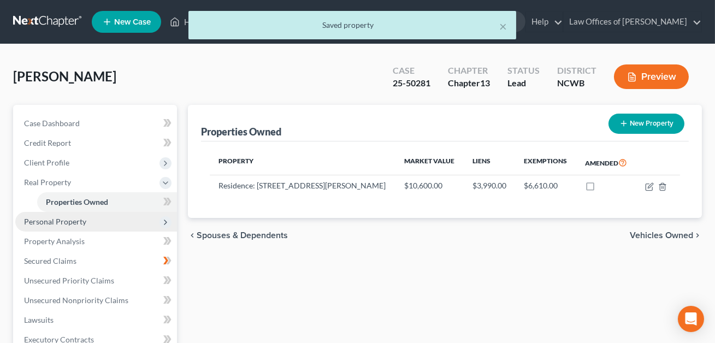
click at [74, 218] on span "Personal Property" at bounding box center [55, 221] width 62 height 9
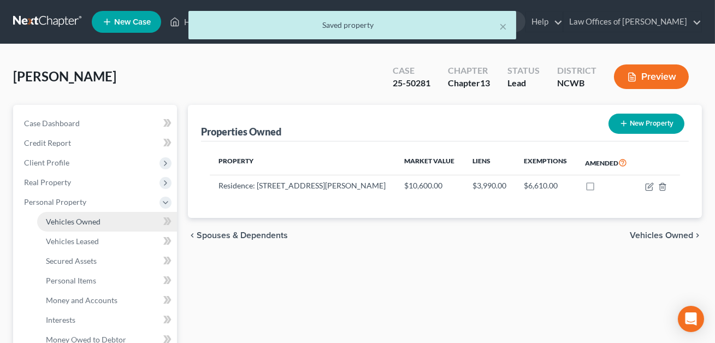
click at [79, 223] on span "Vehicles Owned" at bounding box center [73, 221] width 55 height 9
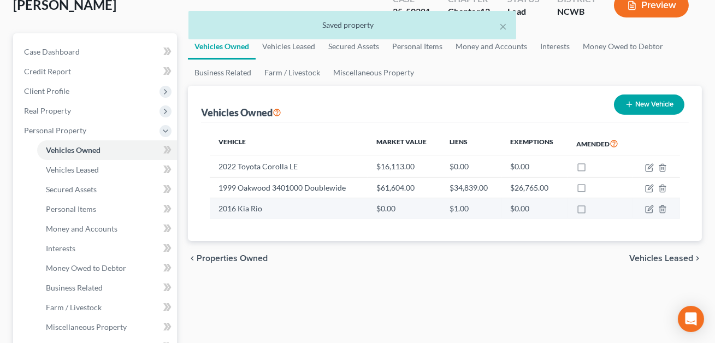
scroll to position [73, 0]
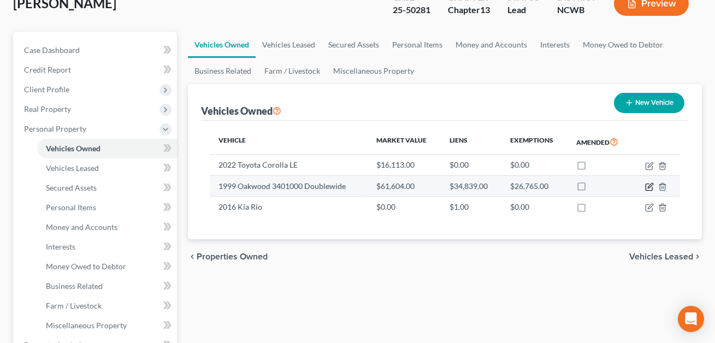
click at [650, 186] on icon "button" at bounding box center [649, 187] width 9 height 9
select select "2"
select select "27"
select select "2"
select select "0"
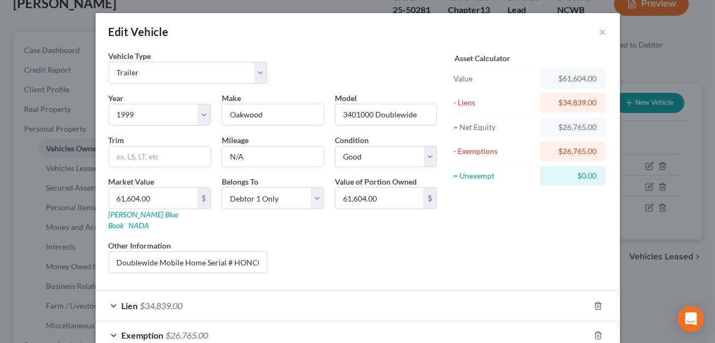
scroll to position [55, 0]
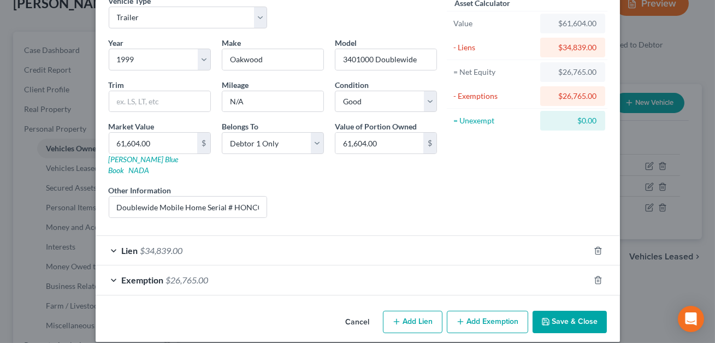
click at [581, 311] on button "Save & Close" at bounding box center [570, 322] width 74 height 23
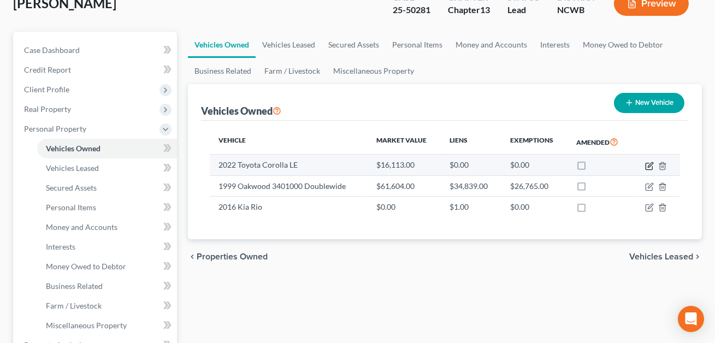
click at [650, 164] on icon "button" at bounding box center [649, 166] width 9 height 9
select select "0"
select select "4"
select select "2"
select select "0"
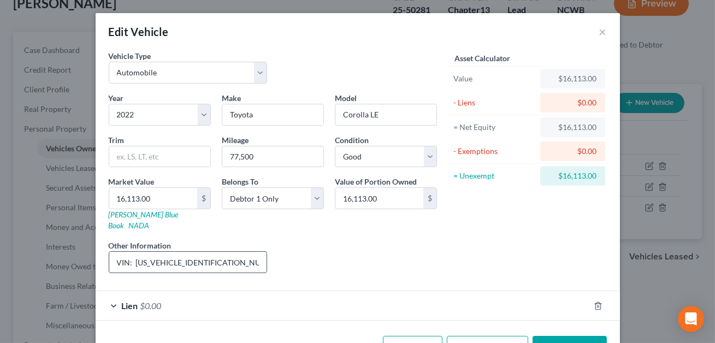
drag, startPoint x: 216, startPoint y: 252, endPoint x: 137, endPoint y: 249, distance: 79.3
click at [137, 252] on input "VIN: [US_VEHICLE_IDENTIFICATION_NUMBER] - [PERSON_NAME] Blue Book Private Party…" at bounding box center [188, 262] width 158 height 21
click at [226, 252] on input "VIN: [US_VEHICLE_IDENTIFICATION_NUMBER] - [PERSON_NAME] Blue Book Private Party…" at bounding box center [188, 262] width 158 height 21
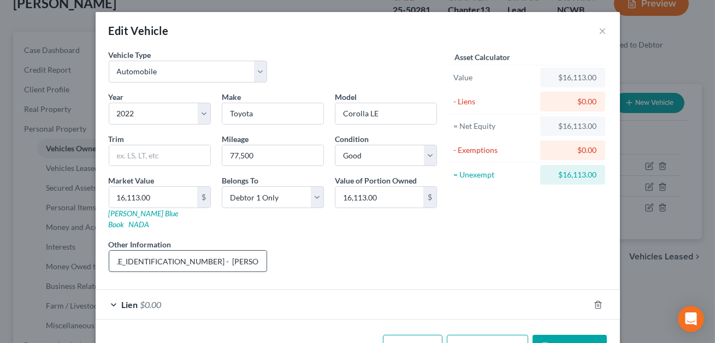
scroll to position [0, 0]
drag, startPoint x: 216, startPoint y: 249, endPoint x: 135, endPoint y: 251, distance: 80.9
click at [135, 251] on input "VIN: [US_VEHICLE_IDENTIFICATION_NUMBER] - [PERSON_NAME] Blue Book Private Party…" at bounding box center [188, 261] width 158 height 21
click at [134, 214] on link "[PERSON_NAME] Blue Book" at bounding box center [144, 219] width 70 height 20
click at [116, 251] on input "VIN: [US_VEHICLE_IDENTIFICATION_NUMBER] - [PERSON_NAME] Blue Book Private Party…" at bounding box center [188, 261] width 158 height 21
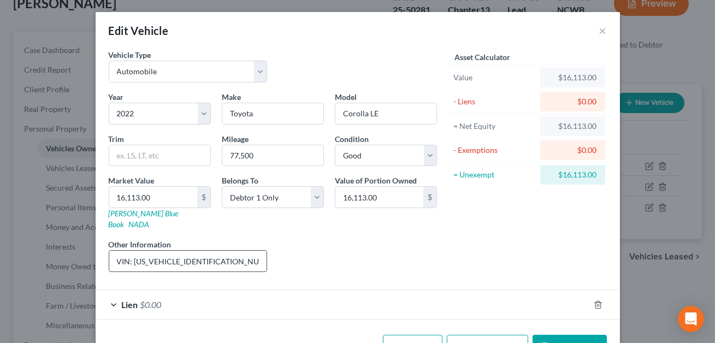
click at [156, 251] on input "VIN: [US_VEHICLE_IDENTIFICATION_NUMBER] - [PERSON_NAME] Blue Book Private Party…" at bounding box center [188, 261] width 158 height 21
type input "VIN: [US_VEHICLE_IDENTIFICATION_NUMBER] - [PERSON_NAME] Blue Book Private Party…"
click at [150, 220] on link "NADA" at bounding box center [139, 224] width 21 height 9
type input "1"
type input "1.00"
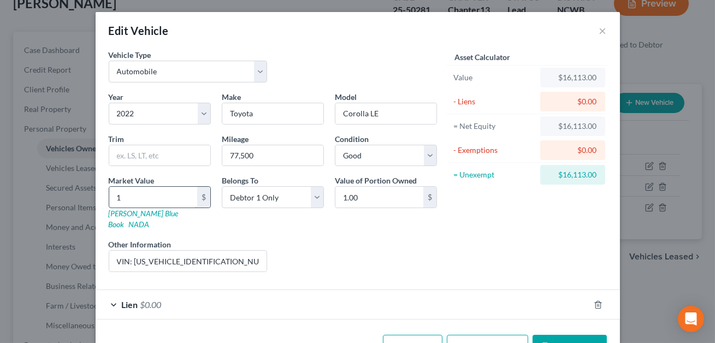
type input "19"
type input "19.00"
type input "193"
type input "193.00"
type input "1936"
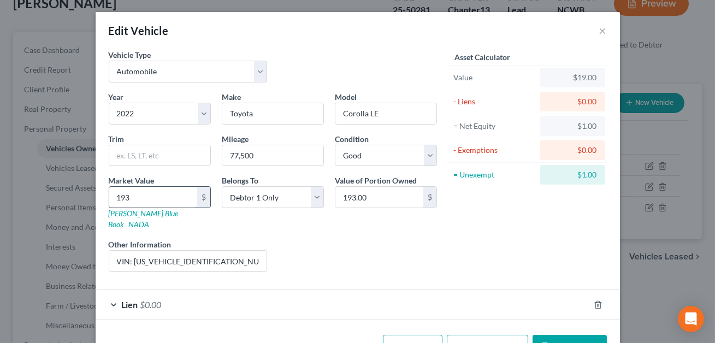
type input "1,936.00"
type input "1,9363"
type input "19,363.00"
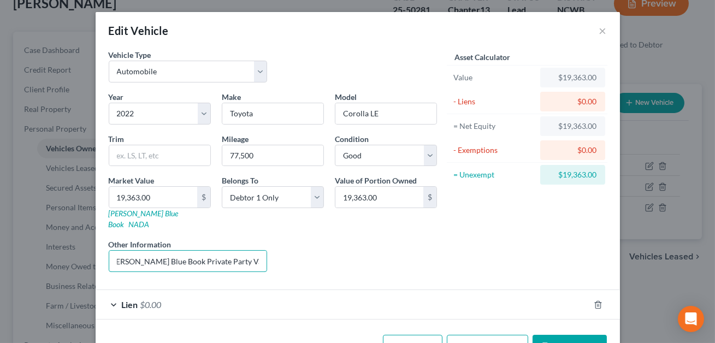
scroll to position [0, 215]
drag, startPoint x: 214, startPoint y: 251, endPoint x: 270, endPoint y: 257, distance: 56.1
click at [270, 257] on div "Other Information VIN: [US_VEHICLE_IDENTIFICATION_NUMBER] - [PERSON_NAME] Blue …" at bounding box center [188, 255] width 170 height 33
type input "VIN: [US_VEHICLE_IDENTIFICATION_NUMBER]. [PERSON_NAME] value listed."
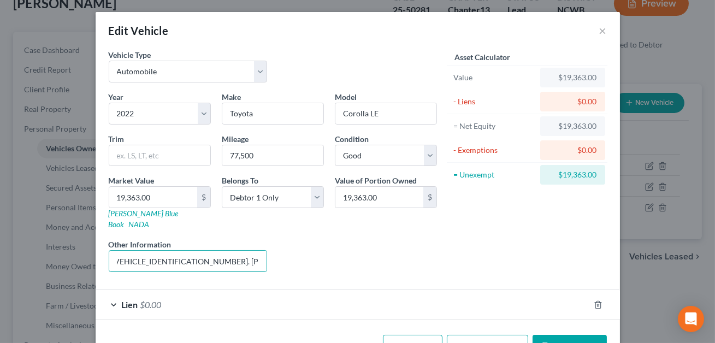
click at [568, 335] on button "Save & Close" at bounding box center [570, 346] width 74 height 23
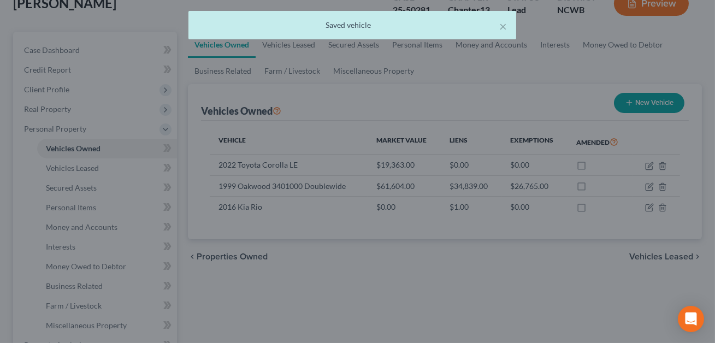
scroll to position [0, 0]
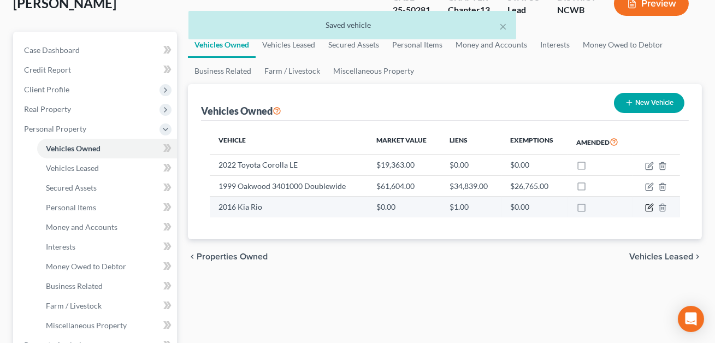
click at [651, 206] on icon "button" at bounding box center [650, 206] width 5 height 5
select select "0"
select select "10"
select select "4"
select select "0"
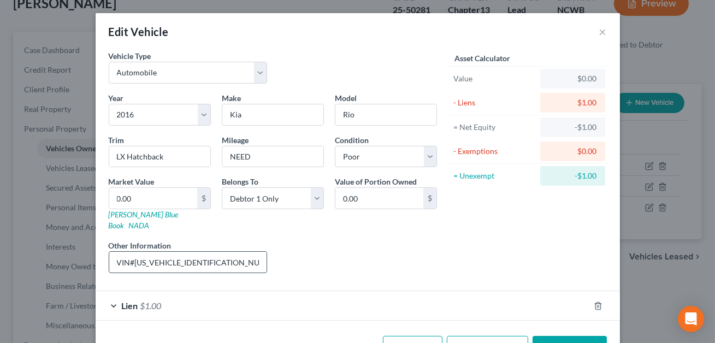
drag, startPoint x: 218, startPoint y: 252, endPoint x: 136, endPoint y: 252, distance: 82.0
click at [136, 252] on input "VIN#[US_VEHICLE_IDENTIFICATION_NUMBER]. Does not run, no tag, no registration" at bounding box center [188, 262] width 158 height 21
click at [571, 336] on button "Save & Close" at bounding box center [570, 347] width 74 height 23
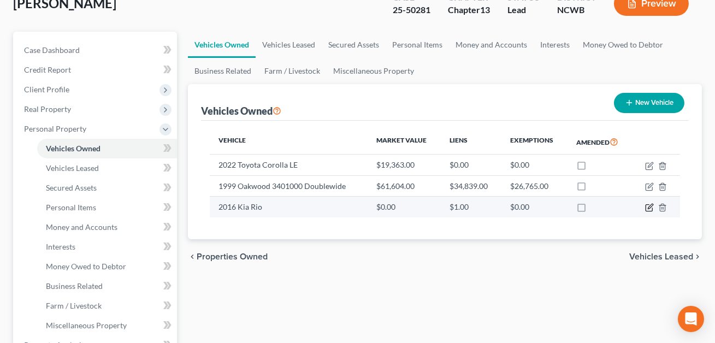
click at [647, 208] on icon "button" at bounding box center [649, 207] width 9 height 9
select select "0"
select select "10"
select select "4"
select select "0"
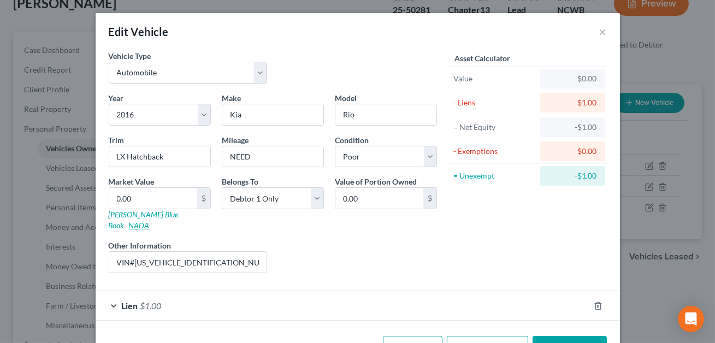
click at [150, 221] on link "NADA" at bounding box center [139, 225] width 21 height 9
